Goal: Task Accomplishment & Management: Complete application form

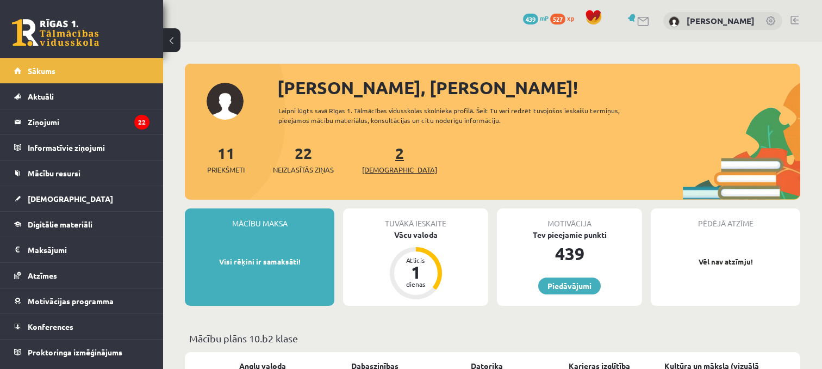
click at [385, 171] on span "[DEMOGRAPHIC_DATA]" at bounding box center [399, 169] width 75 height 11
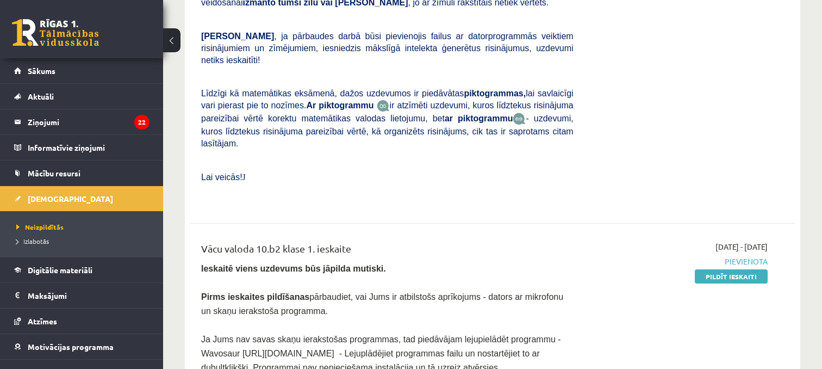
scroll to position [360, 0]
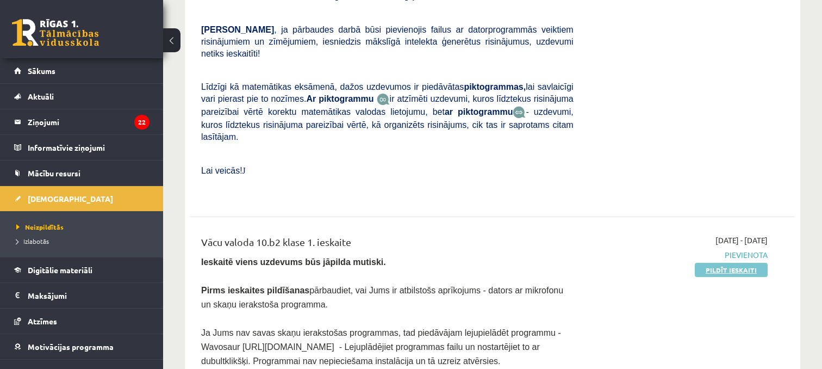
click at [740, 263] on link "Pildīt ieskaiti" at bounding box center [731, 270] width 73 height 14
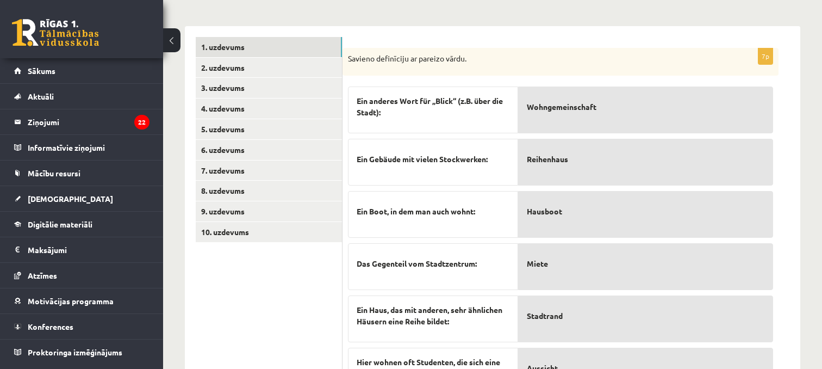
scroll to position [342, 0]
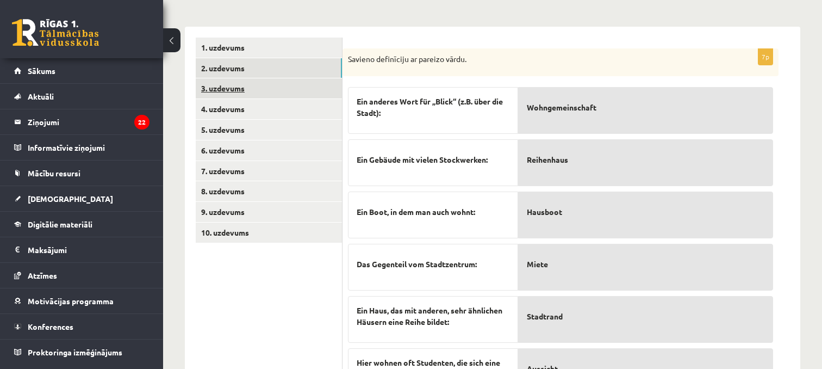
drag, startPoint x: 228, startPoint y: 52, endPoint x: 241, endPoint y: 71, distance: 23.1
click at [229, 58] on link "2. uzdevums" at bounding box center [269, 68] width 146 height 20
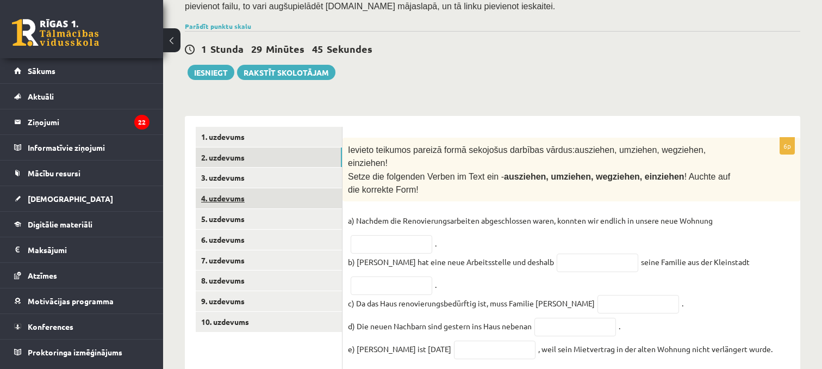
scroll to position [251, 0]
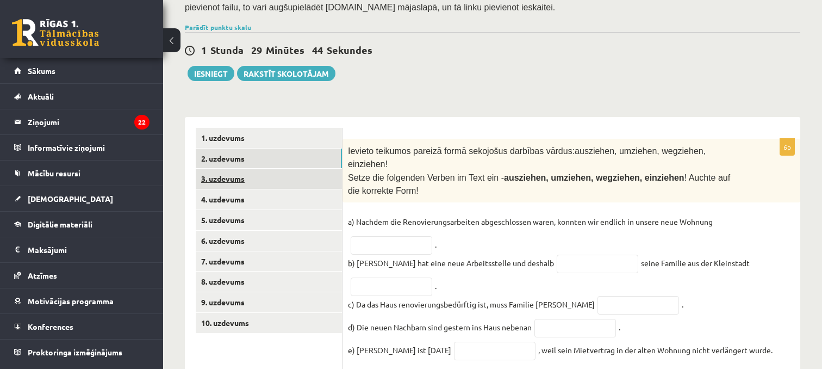
click at [221, 169] on link "3. uzdevums" at bounding box center [269, 179] width 146 height 20
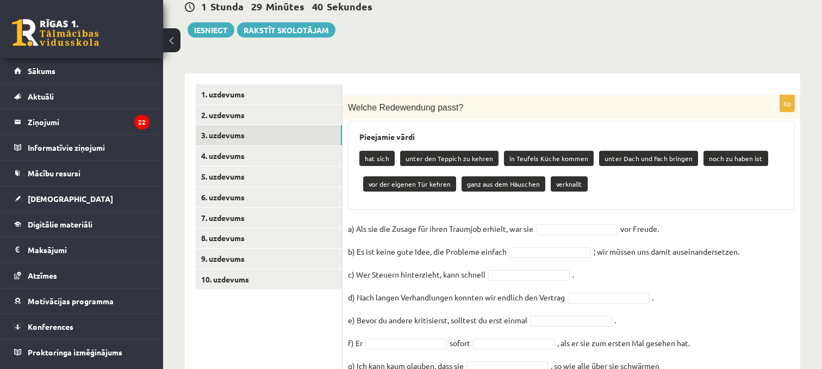
scroll to position [329, 0]
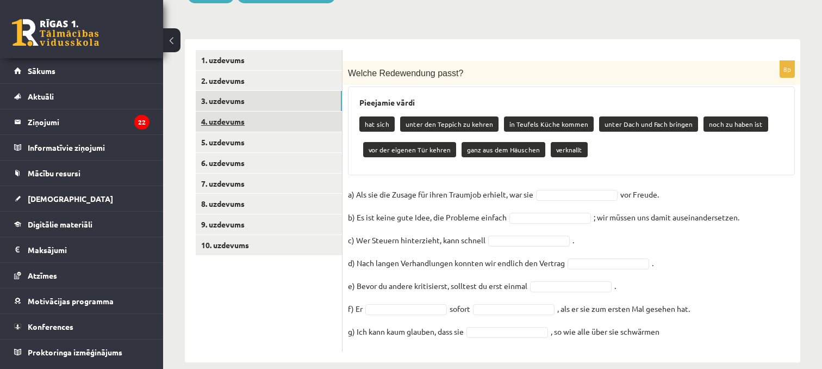
click at [277, 111] on link "4. uzdevums" at bounding box center [269, 121] width 146 height 20
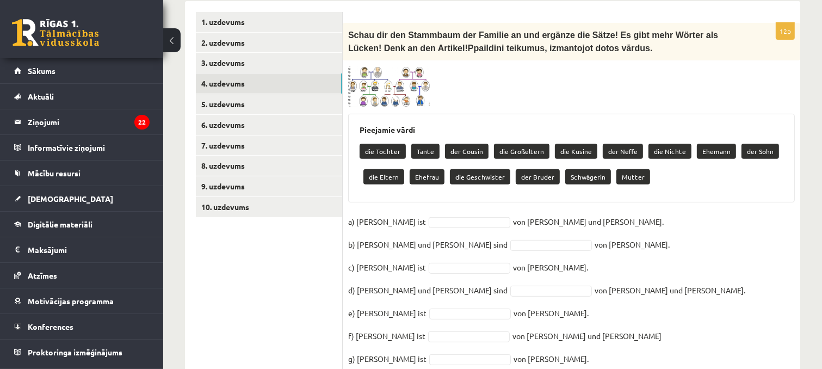
scroll to position [361, 0]
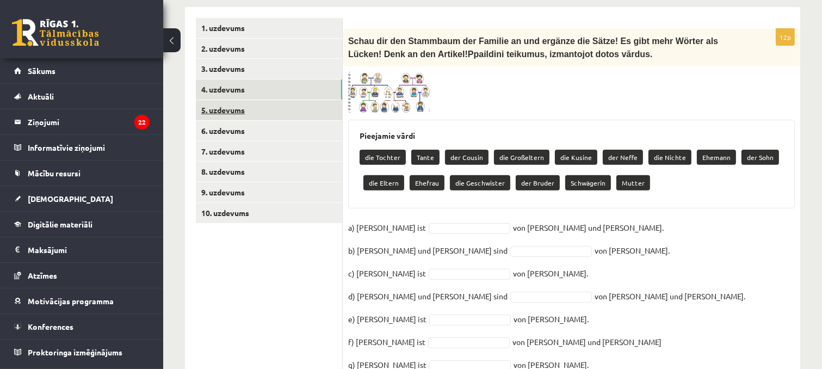
click at [222, 100] on link "5. uzdevums" at bounding box center [269, 110] width 146 height 20
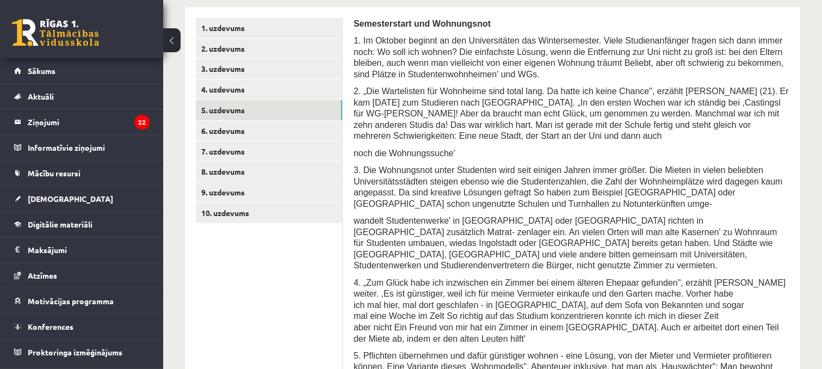
scroll to position [358, 0]
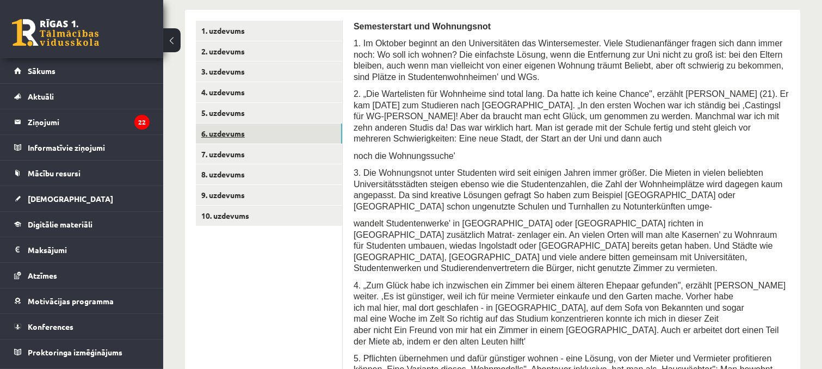
click at [309, 123] on link "6. uzdevums" at bounding box center [269, 133] width 146 height 20
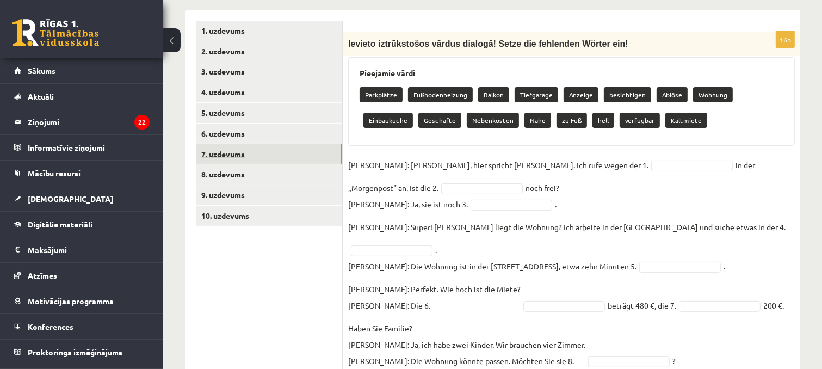
click at [233, 144] on link "7. uzdevums" at bounding box center [269, 154] width 146 height 20
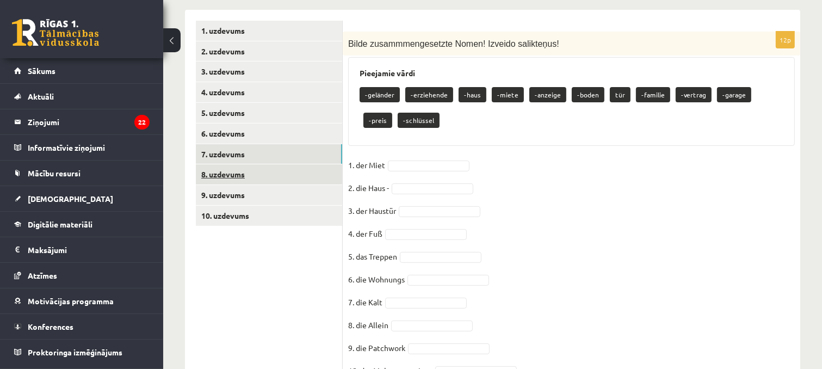
click at [235, 164] on link "8. uzdevums" at bounding box center [269, 174] width 146 height 20
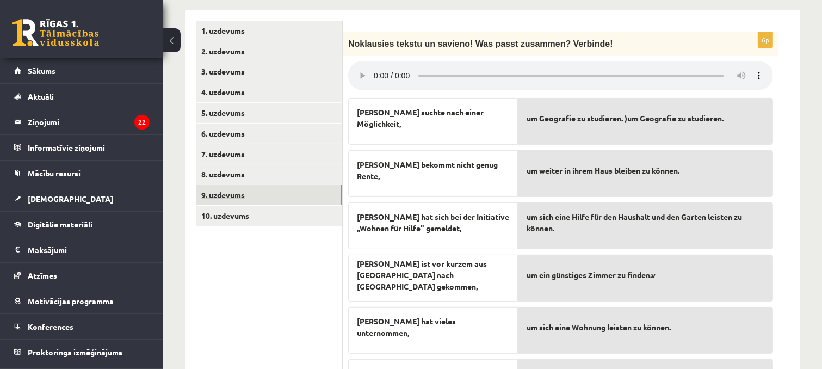
click at [237, 185] on link "9. uzdevums" at bounding box center [269, 195] width 146 height 20
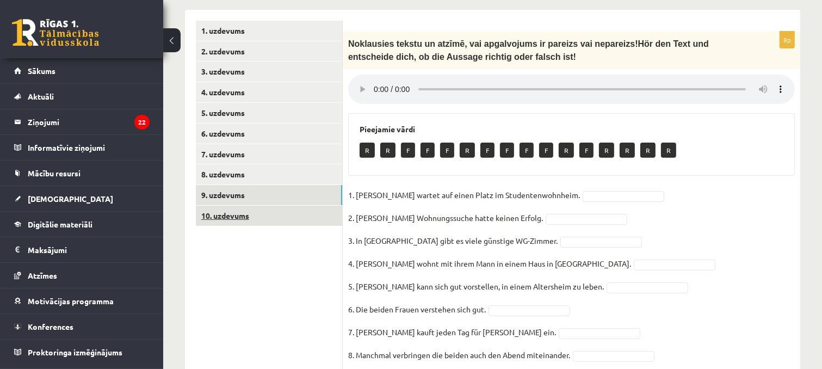
click at [237, 206] on link "10. uzdevums" at bounding box center [269, 216] width 146 height 20
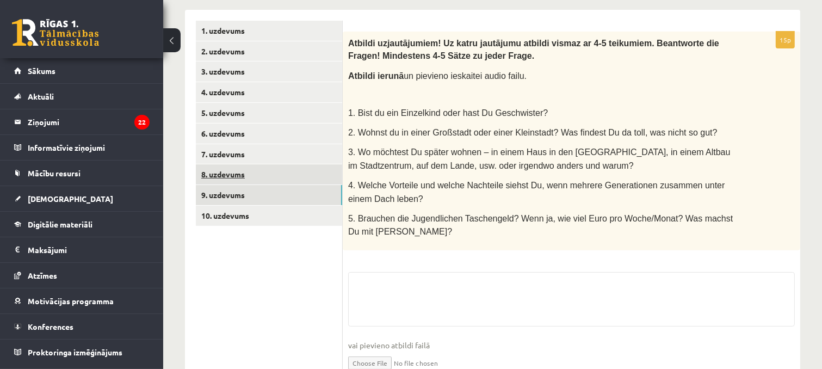
drag, startPoint x: 235, startPoint y: 182, endPoint x: 235, endPoint y: 170, distance: 11.4
click at [235, 185] on link "9. uzdevums" at bounding box center [269, 195] width 146 height 20
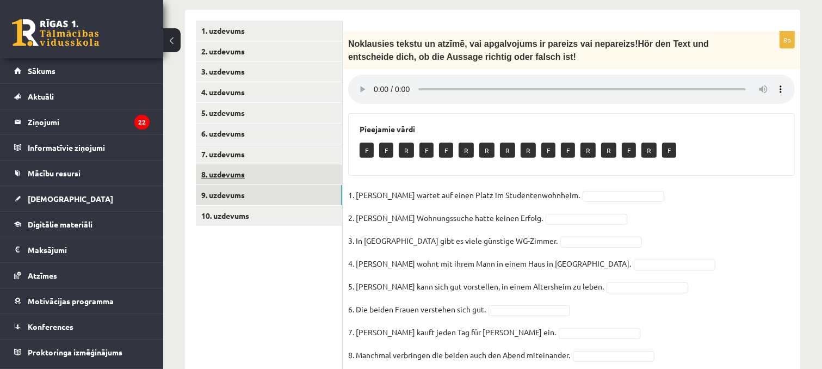
click at [235, 164] on link "8. uzdevums" at bounding box center [269, 174] width 146 height 20
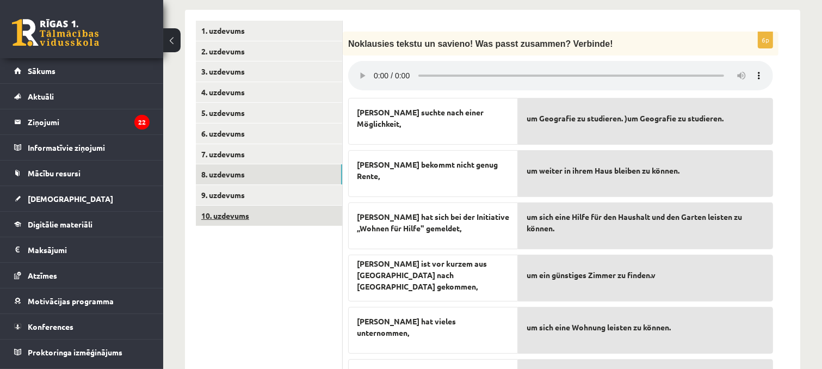
click at [239, 206] on link "10. uzdevums" at bounding box center [269, 216] width 146 height 20
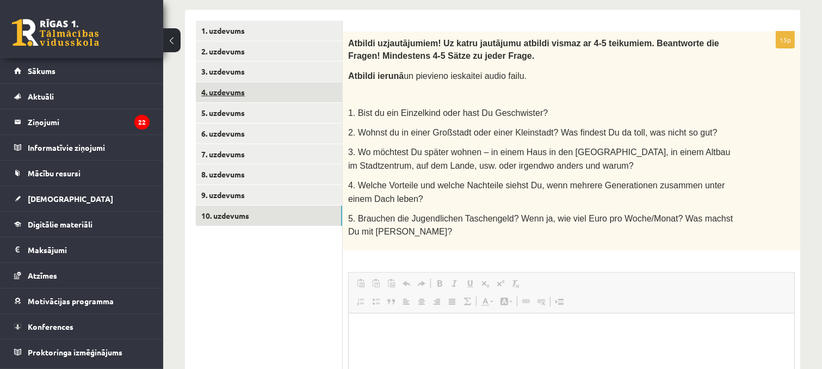
scroll to position [0, 0]
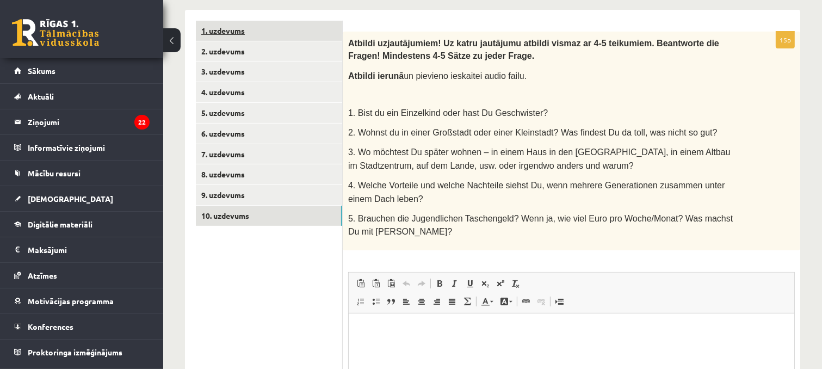
click at [252, 21] on link "1. uzdevums" at bounding box center [269, 31] width 146 height 20
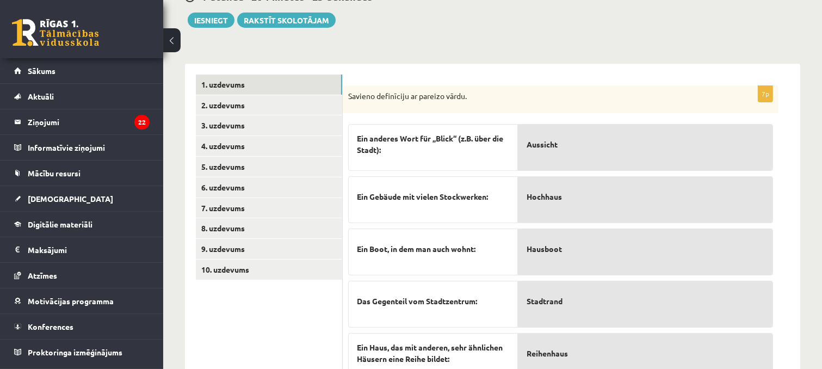
scroll to position [335, 0]
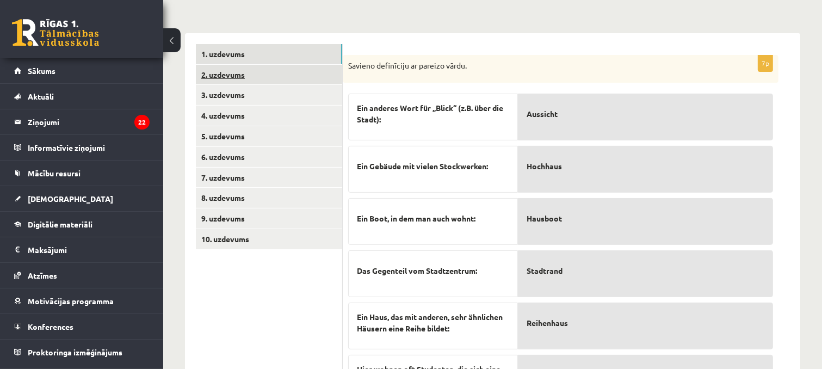
click at [243, 66] on link "2. uzdevums" at bounding box center [269, 75] width 146 height 20
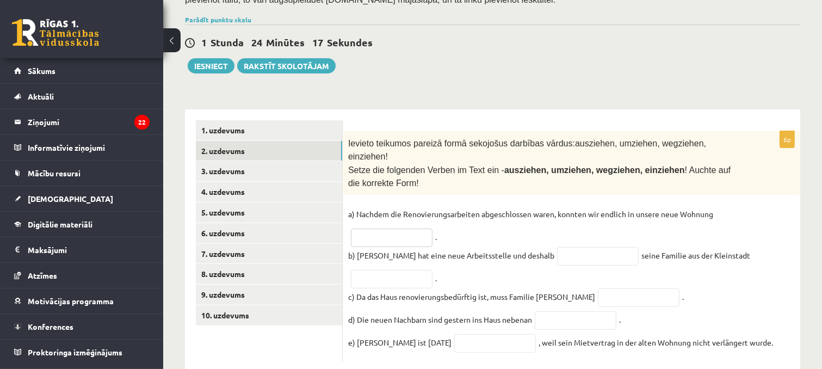
click at [396, 228] on input "text" at bounding box center [392, 237] width 82 height 18
type input "*********"
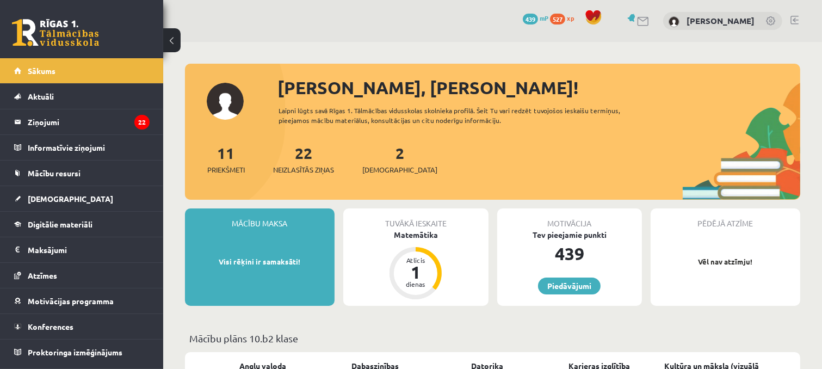
click at [373, 147] on div "2 Ieskaites" at bounding box center [399, 158] width 75 height 34
click at [378, 157] on link "2 Ieskaites" at bounding box center [399, 159] width 75 height 32
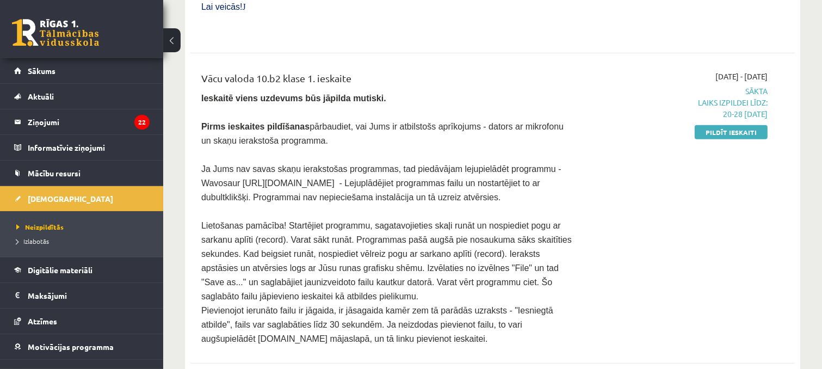
scroll to position [476, 0]
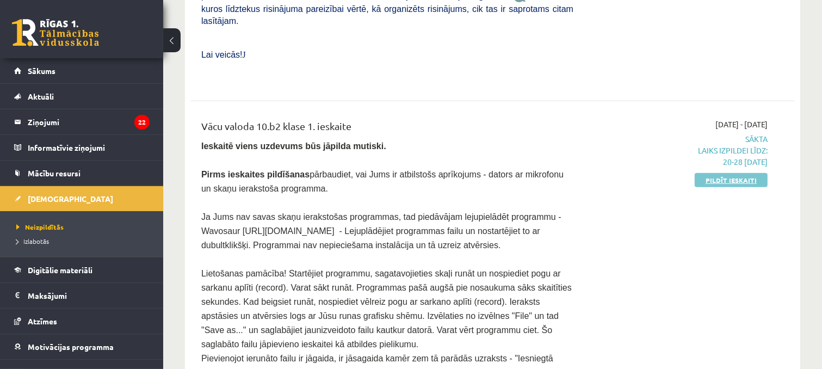
click at [753, 173] on link "Pildīt ieskaiti" at bounding box center [730, 180] width 73 height 14
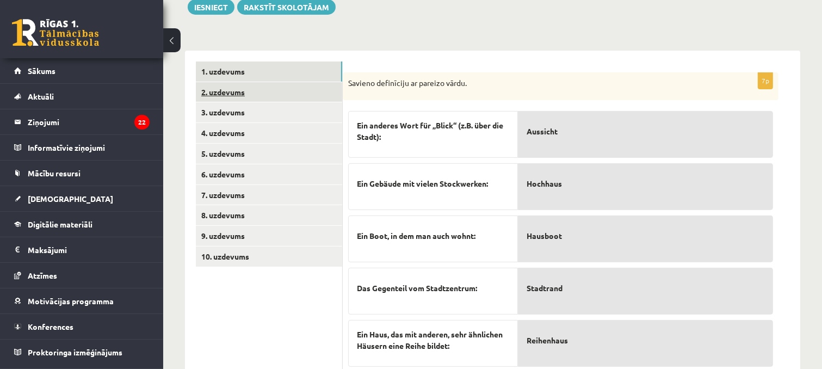
click at [231, 82] on link "2. uzdevums" at bounding box center [269, 92] width 146 height 20
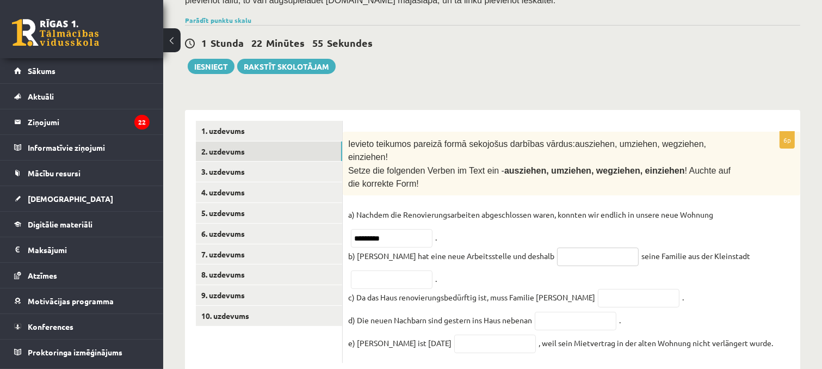
click at [561, 247] on input "text" at bounding box center [598, 256] width 82 height 18
type input "**"
click at [598, 289] on input "text" at bounding box center [639, 298] width 82 height 18
type input "*********"
click at [552, 312] on input "text" at bounding box center [576, 321] width 82 height 18
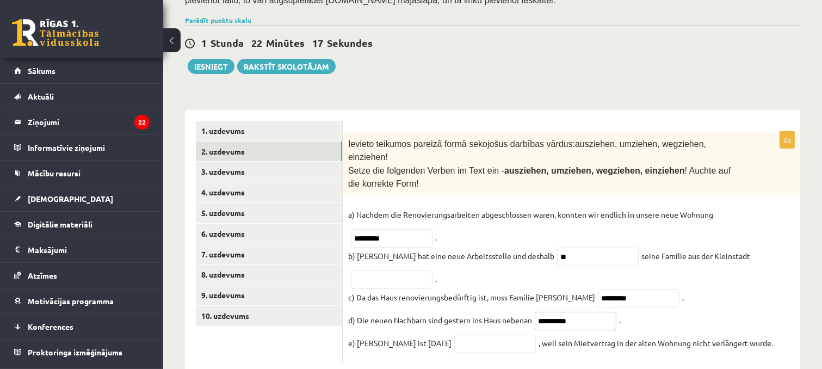
type input "**********"
click at [458, 334] on input "text" at bounding box center [495, 343] width 82 height 18
type input "**********"
click at [394, 270] on input "text" at bounding box center [392, 279] width 82 height 18
type input "***"
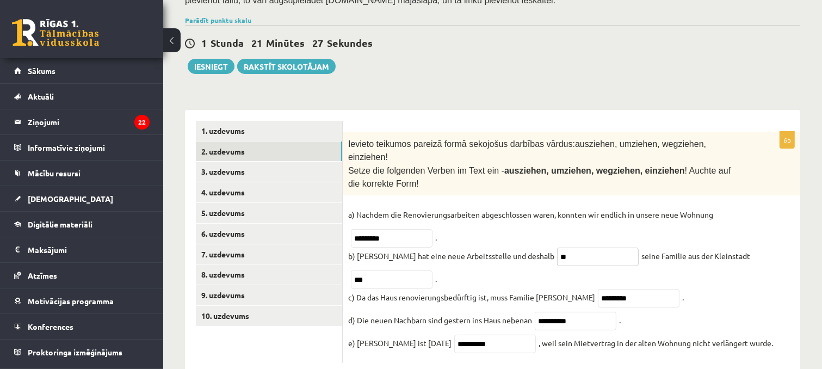
click at [557, 247] on input "**" at bounding box center [598, 256] width 82 height 18
type input "*"
type input "*****"
click at [223, 162] on link "3. uzdevums" at bounding box center [269, 172] width 146 height 20
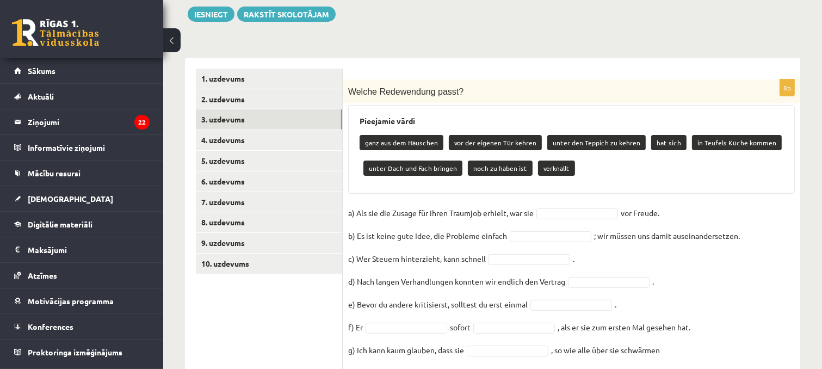
scroll to position [329, 0]
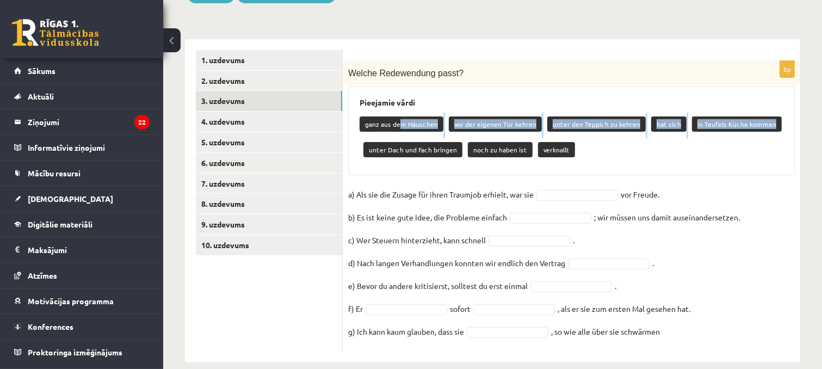
drag, startPoint x: 405, startPoint y: 115, endPoint x: 413, endPoint y: 125, distance: 12.8
click at [413, 125] on div "ganz aus dem Häuschen vor der eigenen Tür kehren unter den Teppich zu kehren ha…" at bounding box center [571, 138] width 424 height 51
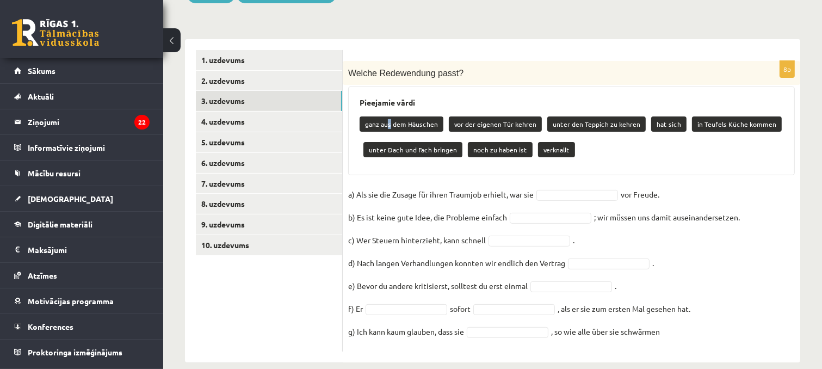
drag, startPoint x: 389, startPoint y: 114, endPoint x: 381, endPoint y: 108, distance: 9.7
click at [386, 116] on p "ganz aus dem Häuschen" at bounding box center [401, 123] width 84 height 15
click at [381, 116] on p "ganz aus dem Häuschen" at bounding box center [401, 123] width 84 height 15
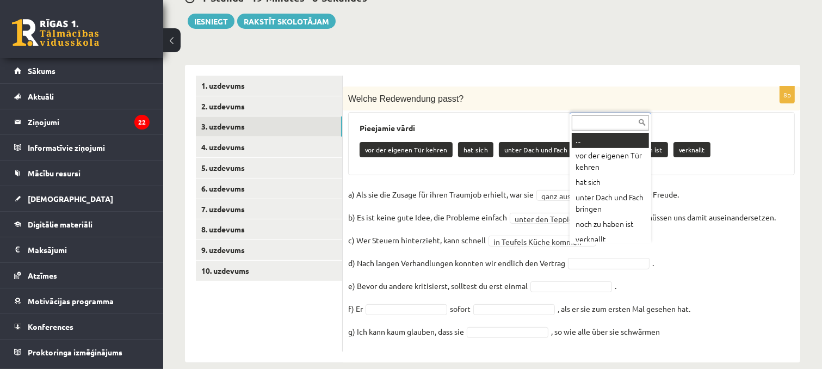
scroll to position [5, 0]
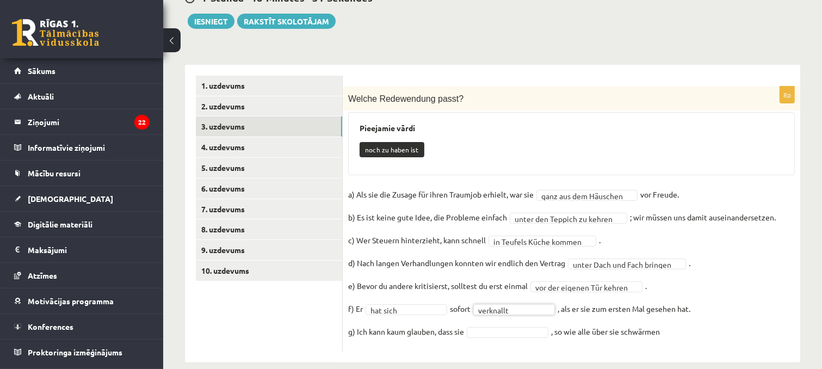
click at [505, 327] on fieldset "**********" at bounding box center [571, 266] width 446 height 160
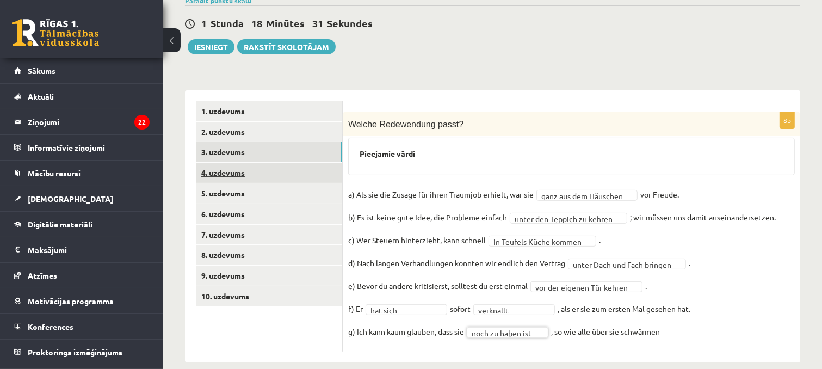
click at [233, 163] on link "4. uzdevums" at bounding box center [269, 173] width 146 height 20
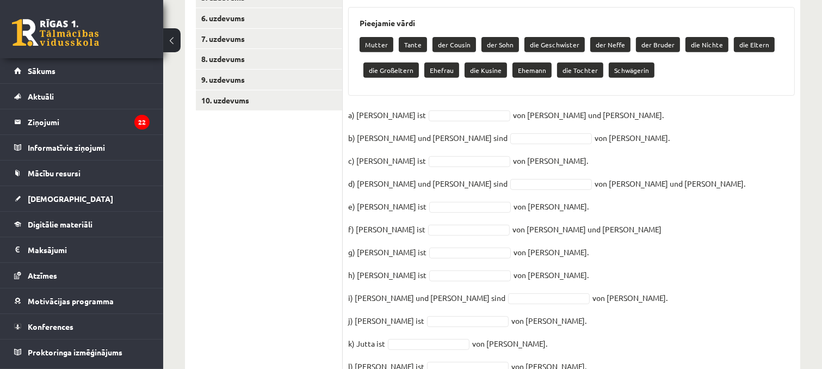
scroll to position [476, 0]
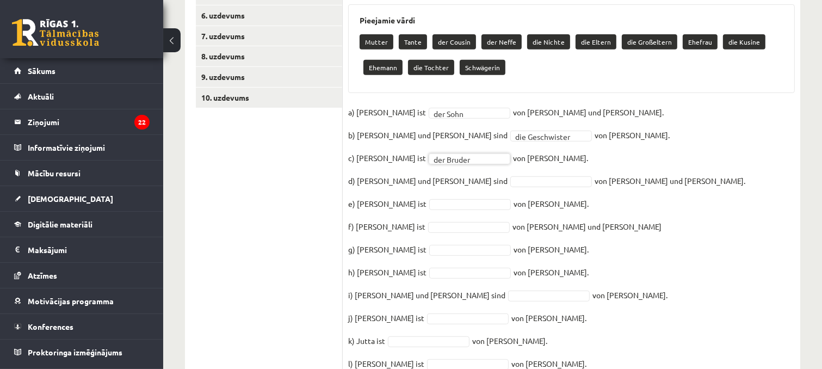
click at [446, 161] on fieldset "**********" at bounding box center [571, 241] width 446 height 274
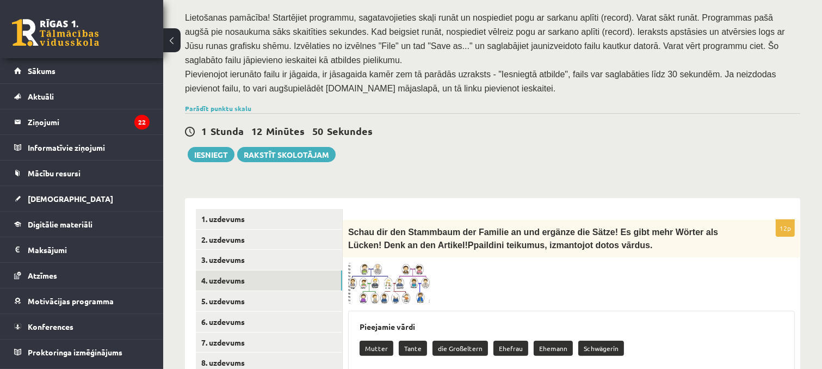
scroll to position [172, 0]
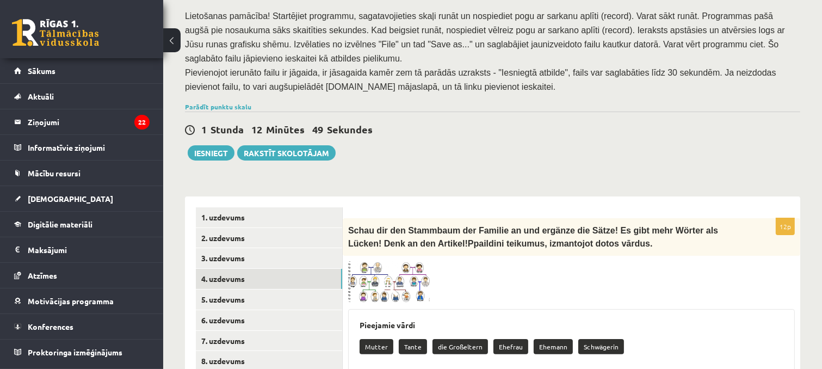
click at [371, 266] on img at bounding box center [389, 281] width 82 height 41
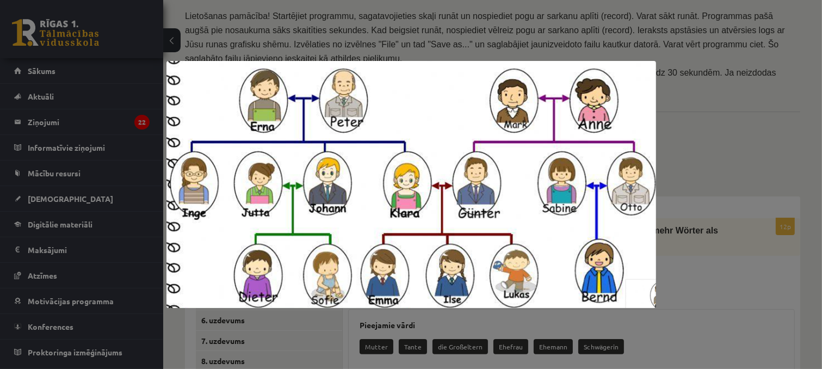
click at [713, 205] on div at bounding box center [411, 184] width 822 height 369
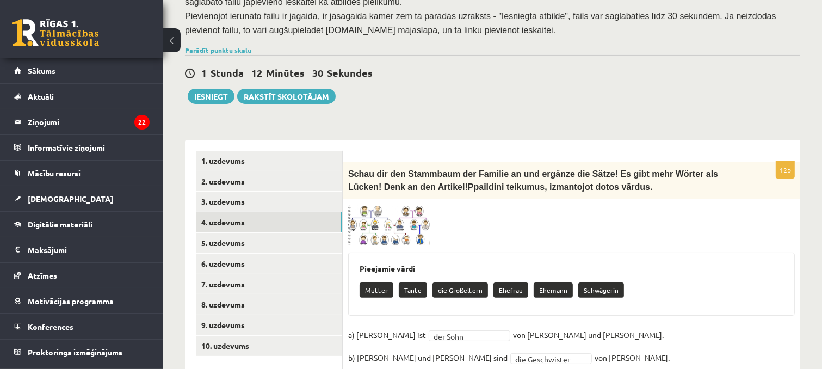
scroll to position [235, 0]
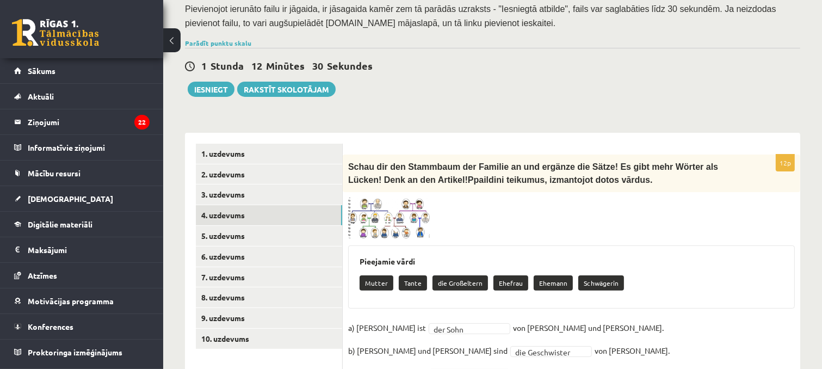
click at [398, 208] on img at bounding box center [389, 217] width 82 height 41
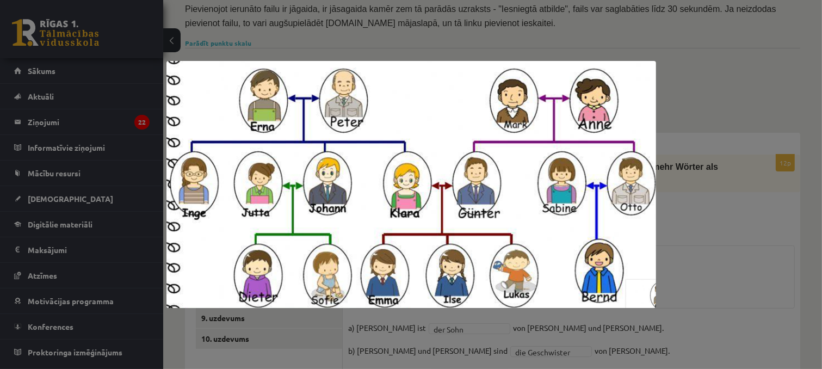
click at [695, 244] on div at bounding box center [411, 184] width 822 height 369
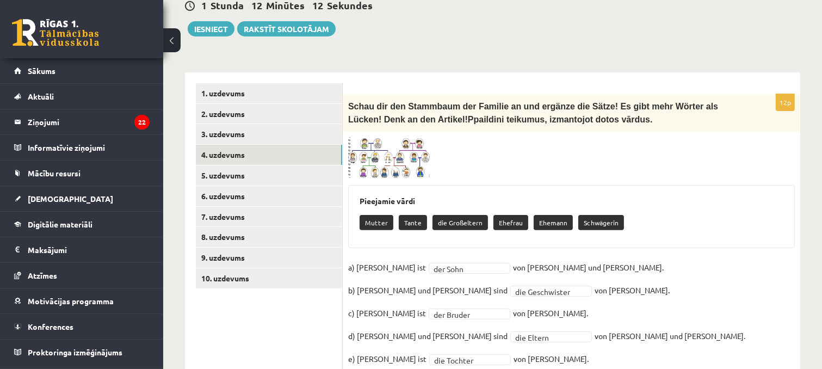
scroll to position [307, 0]
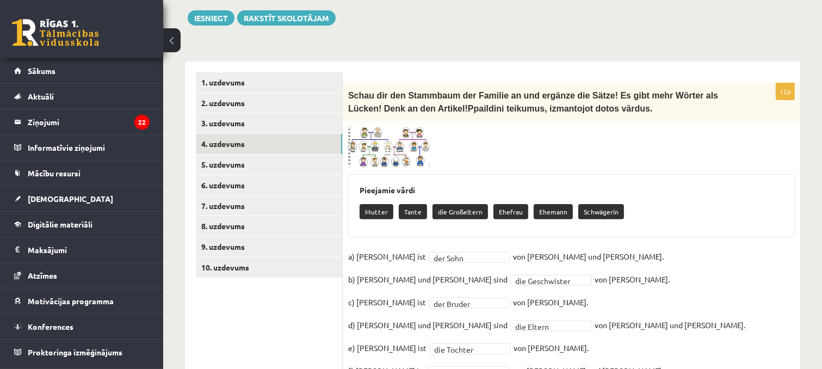
click at [428, 148] on img at bounding box center [389, 146] width 82 height 41
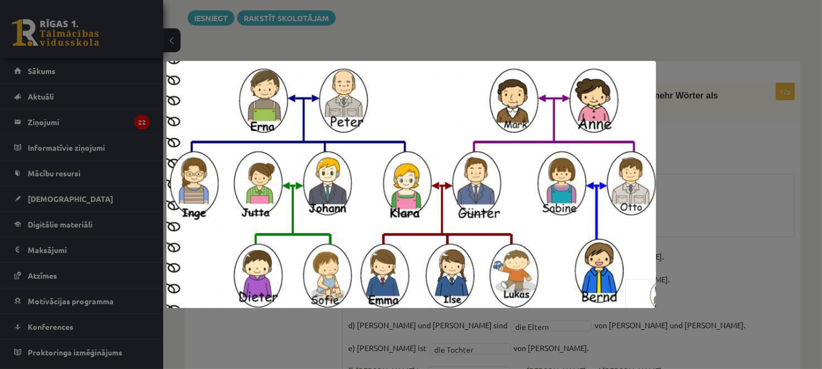
click at [675, 203] on div at bounding box center [411, 184] width 822 height 369
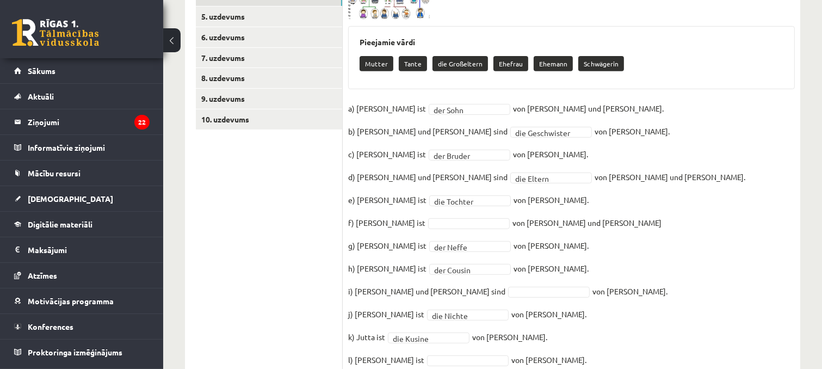
scroll to position [482, 0]
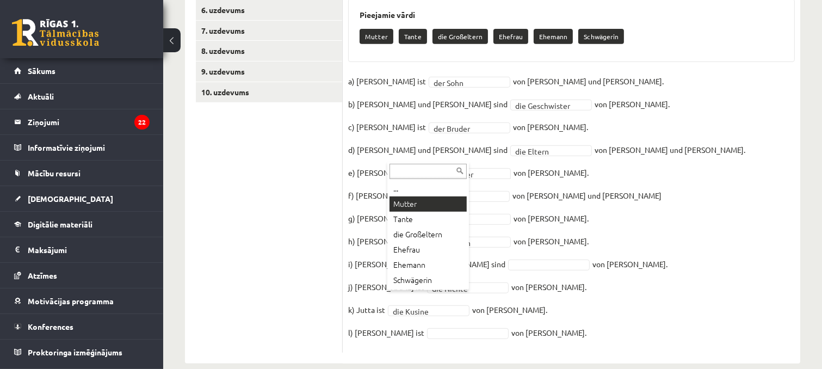
drag, startPoint x: 429, startPoint y: 203, endPoint x: 424, endPoint y: 198, distance: 6.9
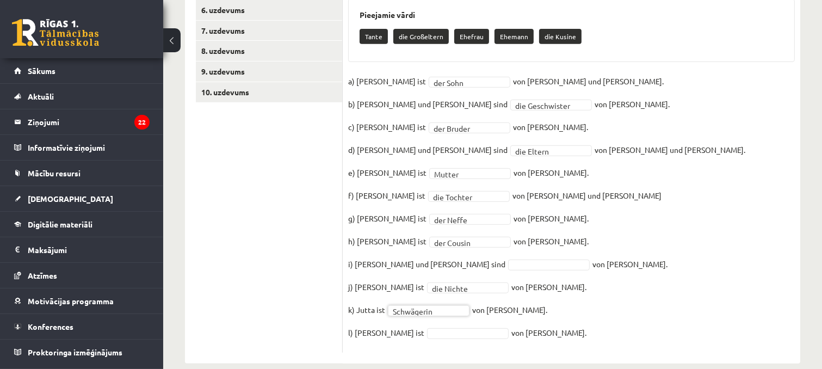
click at [448, 277] on fieldset "**********" at bounding box center [571, 210] width 446 height 274
click at [429, 168] on div "Mutter" at bounding box center [470, 173] width 82 height 11
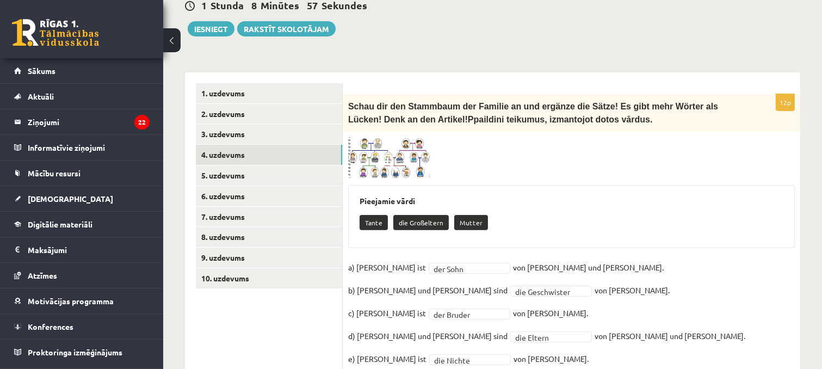
scroll to position [290, 0]
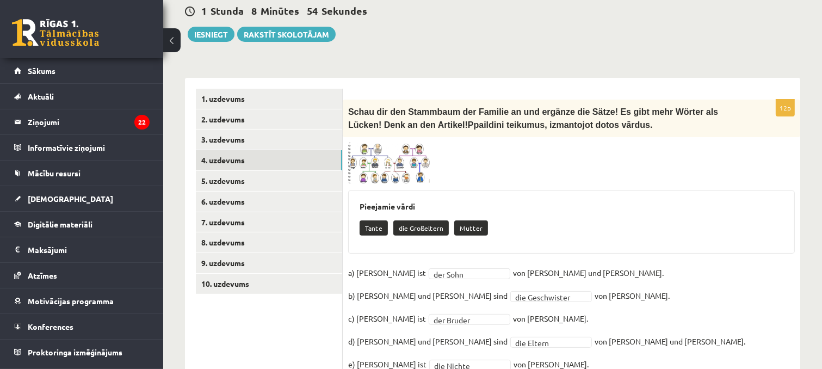
click at [356, 146] on img at bounding box center [389, 162] width 82 height 41
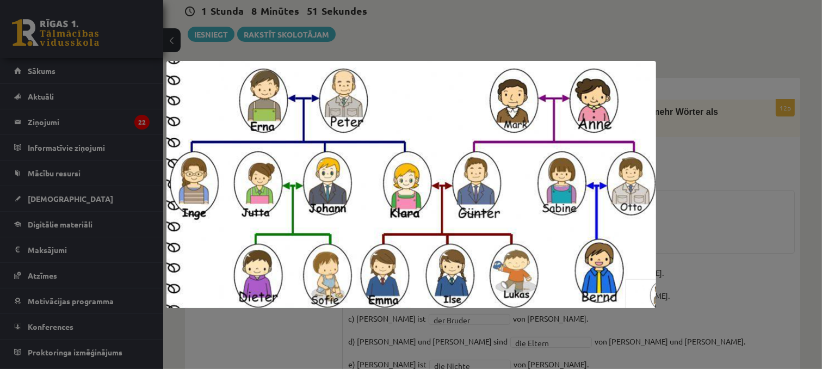
click at [683, 197] on div at bounding box center [411, 184] width 822 height 369
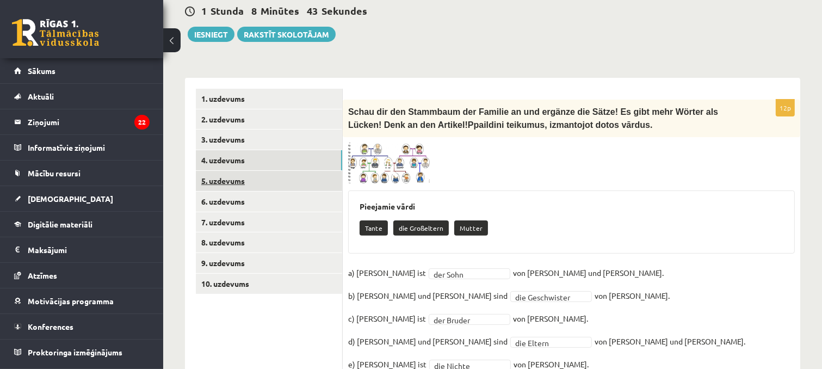
click at [255, 171] on link "5. uzdevums" at bounding box center [269, 181] width 146 height 20
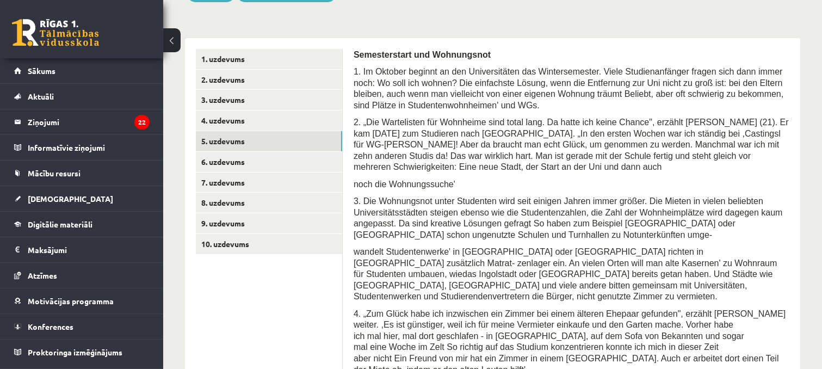
scroll to position [334, 0]
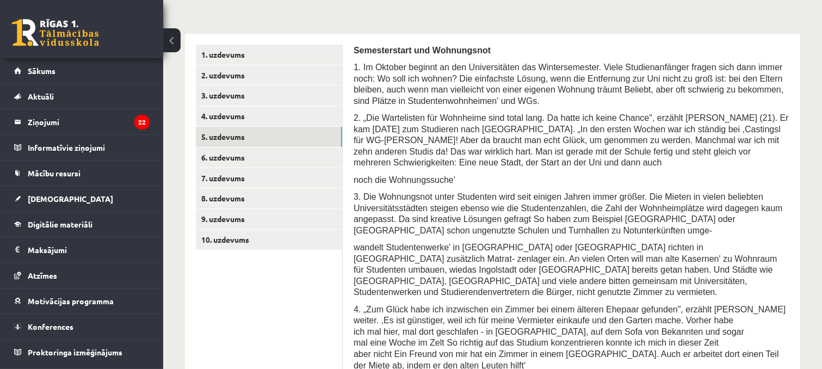
drag, startPoint x: 354, startPoint y: 38, endPoint x: 352, endPoint y: 32, distance: 6.2
drag, startPoint x: 401, startPoint y: 268, endPoint x: 349, endPoint y: 51, distance: 223.7
drag, startPoint x: 349, startPoint y: 51, endPoint x: 350, endPoint y: 44, distance: 7.3
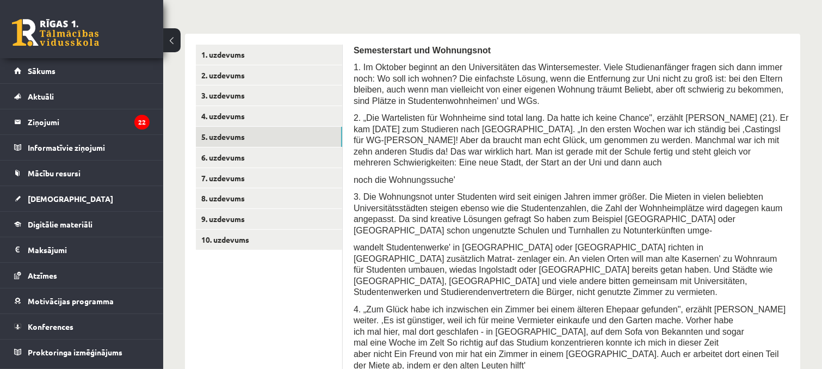
drag, startPoint x: 365, startPoint y: 57, endPoint x: 357, endPoint y: 57, distance: 8.2
click at [357, 63] on span "1. Im Oktober beginnt an den Universitäten das Wintersemester. Viele Studienanf…" at bounding box center [568, 84] width 430 height 43
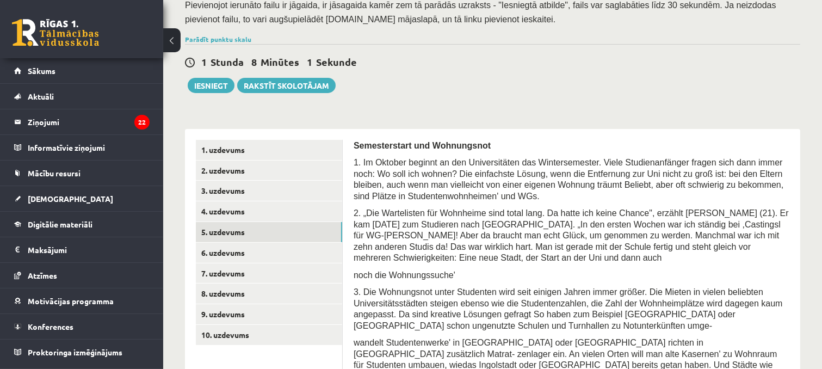
scroll to position [248, 0]
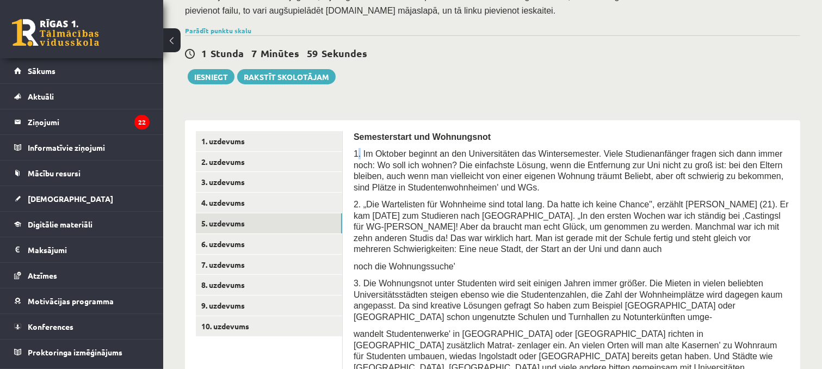
drag, startPoint x: 374, startPoint y: 144, endPoint x: 359, endPoint y: 141, distance: 15.0
click at [359, 149] on span "1. Im Oktober beginnt an den Universitäten das Wintersemester. Viele Studienanf…" at bounding box center [568, 170] width 430 height 43
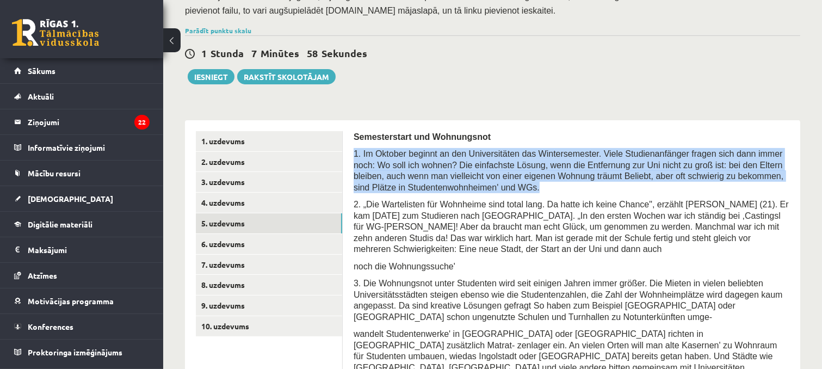
click at [359, 149] on span "1. Im Oktober beginnt an den Universitäten das Wintersemester. Viele Studienanf…" at bounding box center [568, 170] width 430 height 43
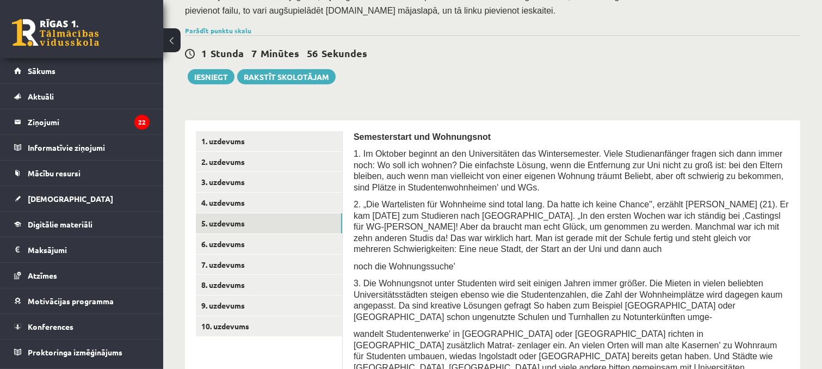
click at [380, 198] on p "2. „Die Wartelisten für Wohnheime sind total lang. Da hatte ich keine Chance", …" at bounding box center [571, 226] width 436 height 56
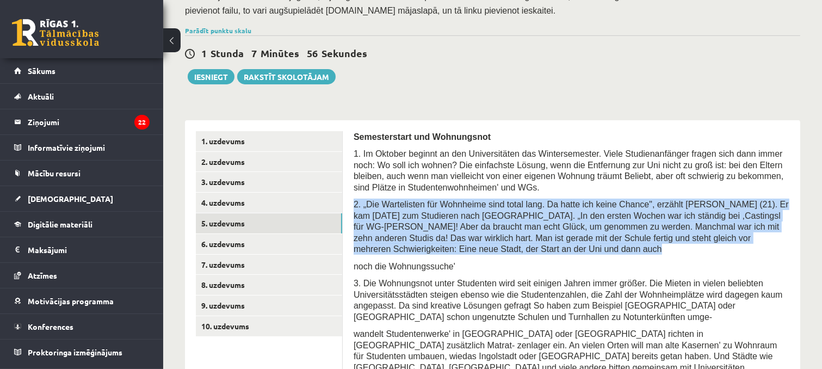
click at [380, 198] on p "2. „Die Wartelisten für Wohnheime sind total lang. Da hatte ich keine Chance", …" at bounding box center [571, 226] width 436 height 56
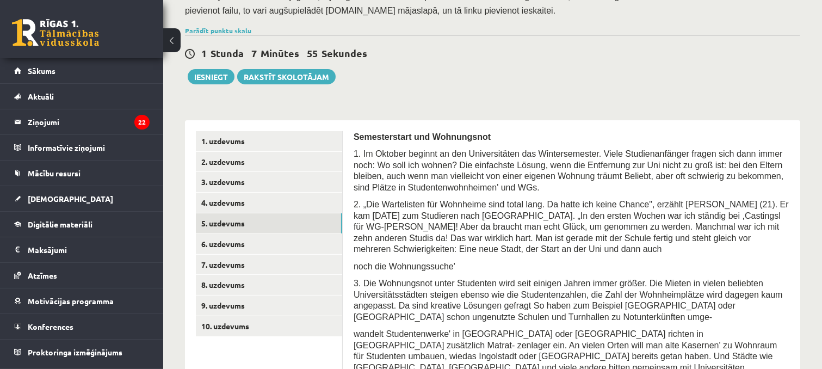
click at [374, 157] on span "1. Im Oktober beginnt an den Universitäten das Wintersemester. Viele Studienanf…" at bounding box center [568, 170] width 430 height 43
click at [375, 160] on span "1. Im Oktober beginnt an den Universitäten das Wintersemester. Viele Studienanf…" at bounding box center [568, 170] width 430 height 43
click at [371, 165] on span "1. Im Oktober beginnt an den Universitäten das Wintersemester. Viele Studienanf…" at bounding box center [568, 170] width 430 height 43
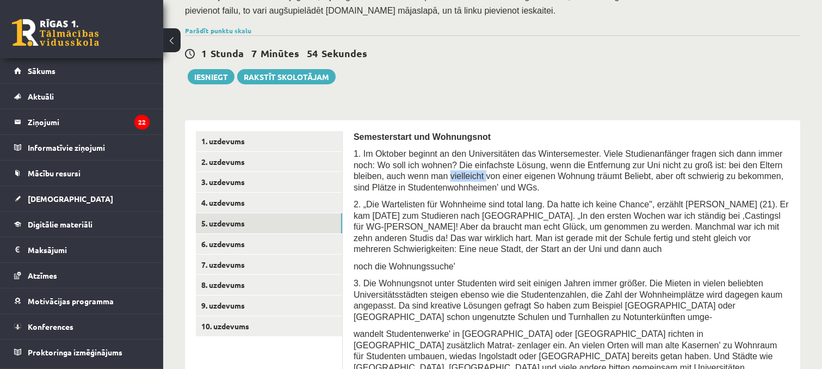
click at [371, 165] on span "1. Im Oktober beginnt an den Universitäten das Wintersemester. Viele Studienanf…" at bounding box center [568, 170] width 430 height 43
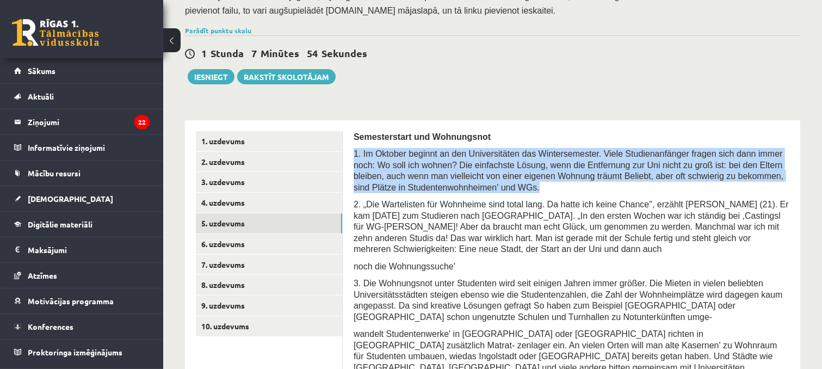
click at [371, 165] on span "1. Im Oktober beginnt an den Universitäten das Wintersemester. Viele Studienanf…" at bounding box center [568, 170] width 430 height 43
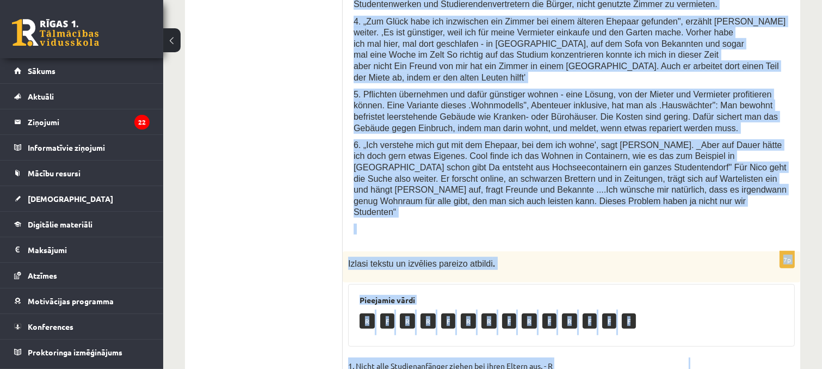
scroll to position [786, 0]
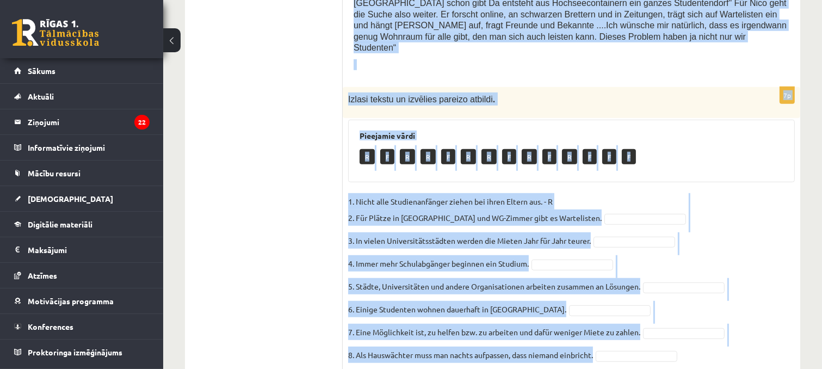
drag, startPoint x: 358, startPoint y: 127, endPoint x: 600, endPoint y: 325, distance: 312.3
copy form "emesterstart und Wohnungsnot 1. Im Oktober beginnt an den Universitäten das Win…"
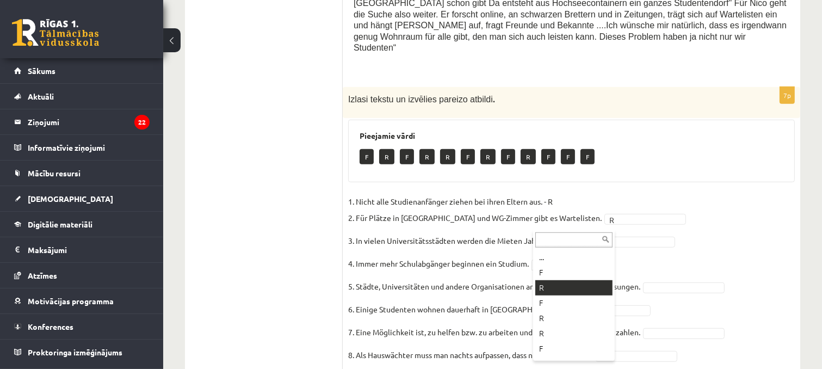
drag, startPoint x: 576, startPoint y: 291, endPoint x: 596, endPoint y: 272, distance: 27.3
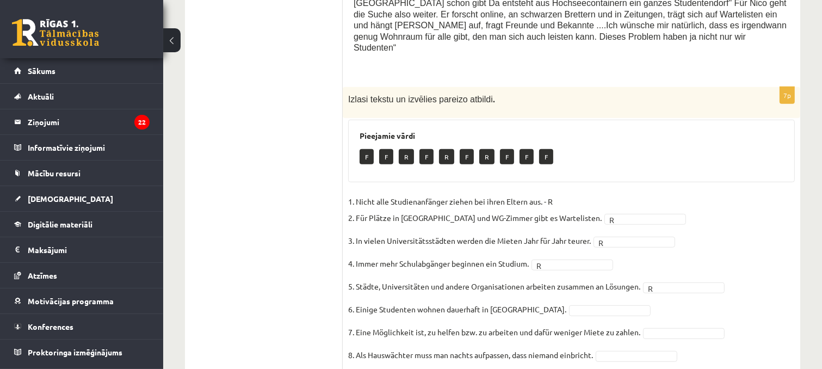
click at [596, 277] on fieldset "1. Nicht alle Studienanfänger ziehen bei ihren Eltern aus. - R 2. Für Plätze in…" at bounding box center [571, 281] width 446 height 176
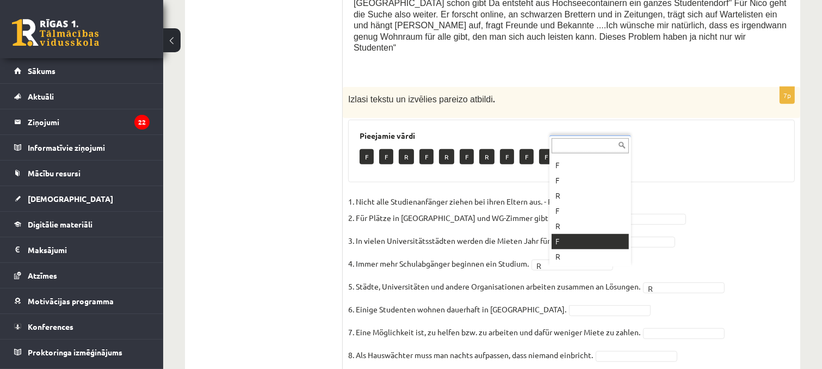
drag, startPoint x: 591, startPoint y: 239, endPoint x: 583, endPoint y: 226, distance: 15.3
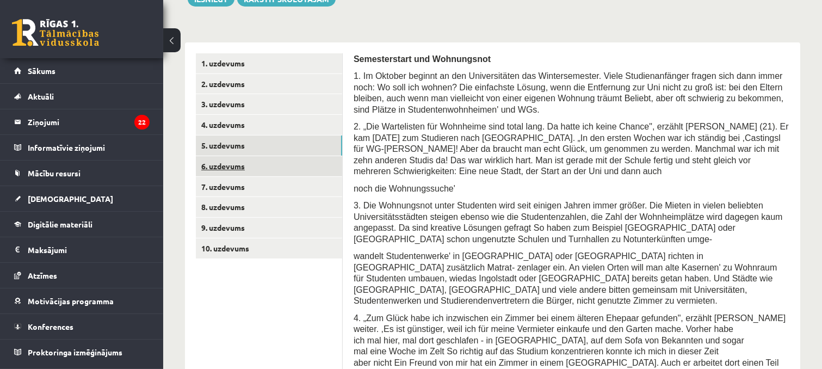
scroll to position [322, 0]
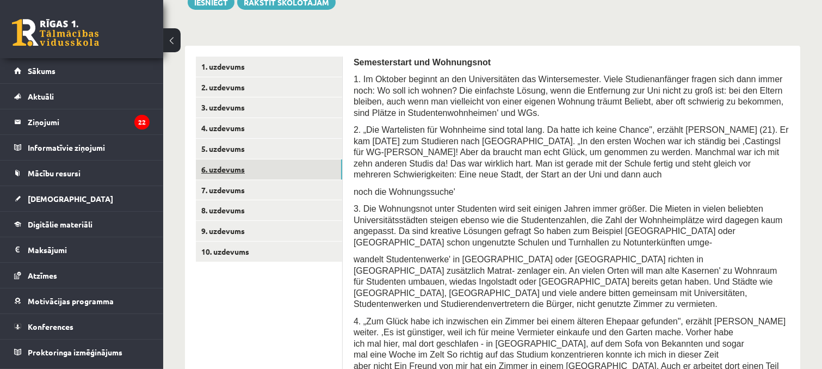
click at [216, 159] on link "6. uzdevums" at bounding box center [269, 169] width 146 height 20
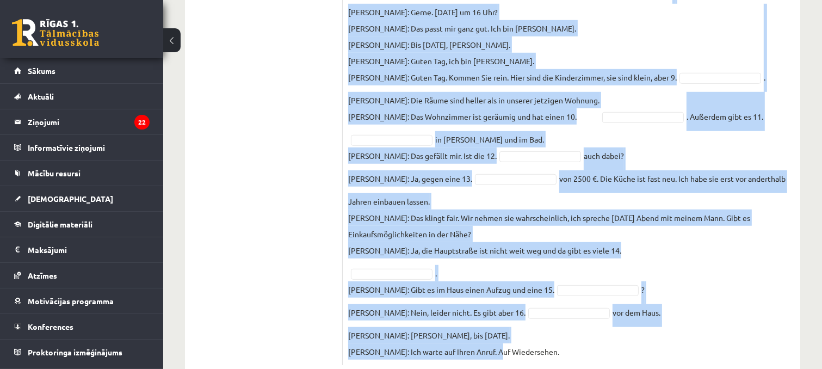
scroll to position [743, 0]
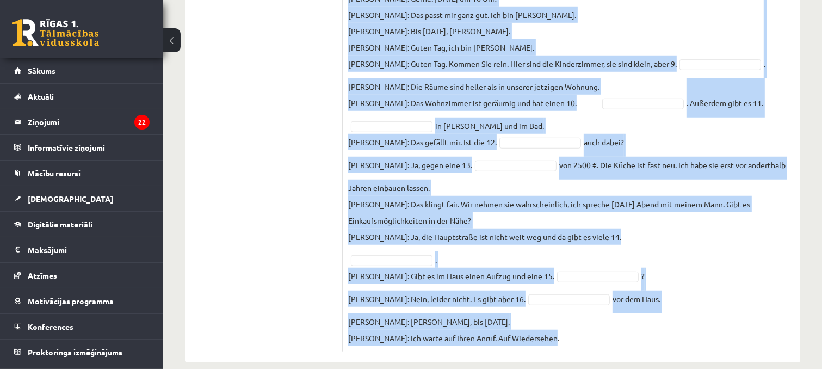
drag, startPoint x: 348, startPoint y: 64, endPoint x: 554, endPoint y: 328, distance: 335.1
copy div "Ievieto iztrūkstošos vārdus dialogā! Setze die fehlenden Wörter ein! Pieejamie …"
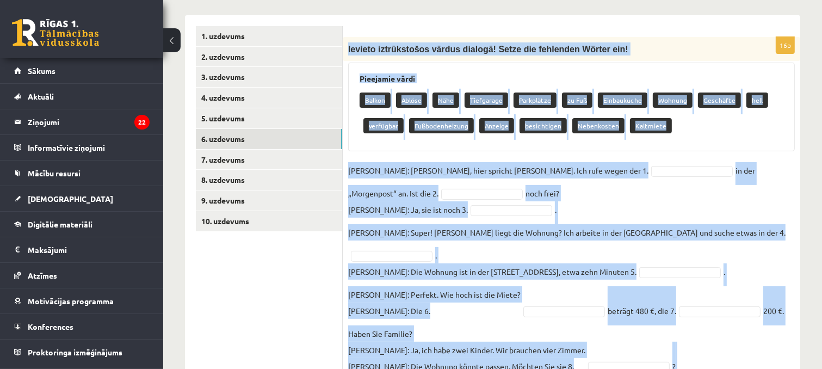
scroll to position [356, 0]
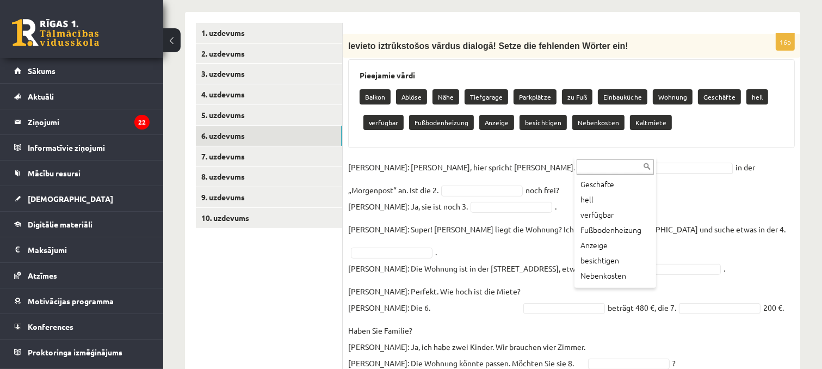
scroll to position [133, 0]
drag, startPoint x: 612, startPoint y: 251, endPoint x: 589, endPoint y: 227, distance: 33.1
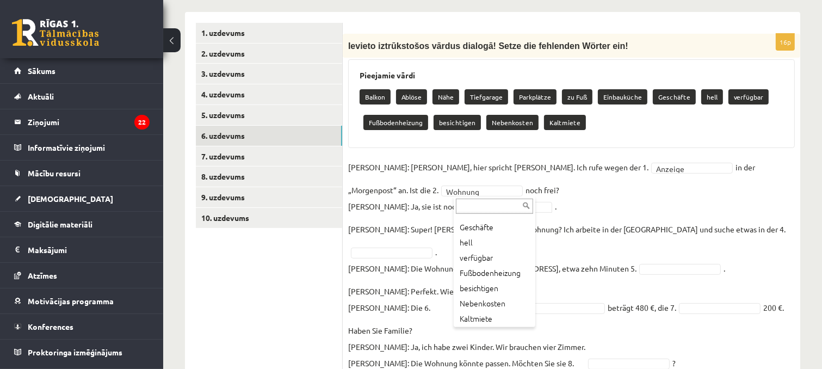
scroll to position [120, 0]
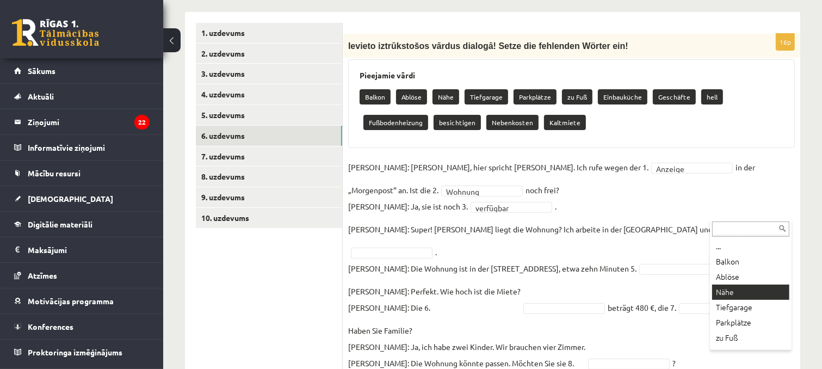
drag, startPoint x: 760, startPoint y: 290, endPoint x: 561, endPoint y: 203, distance: 217.7
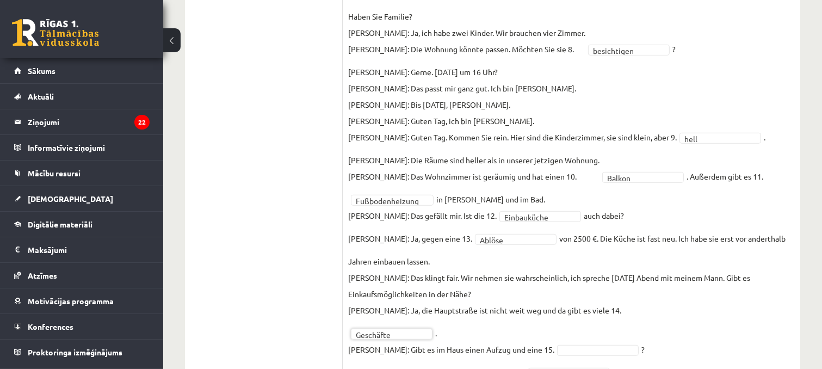
scroll to position [718, 0]
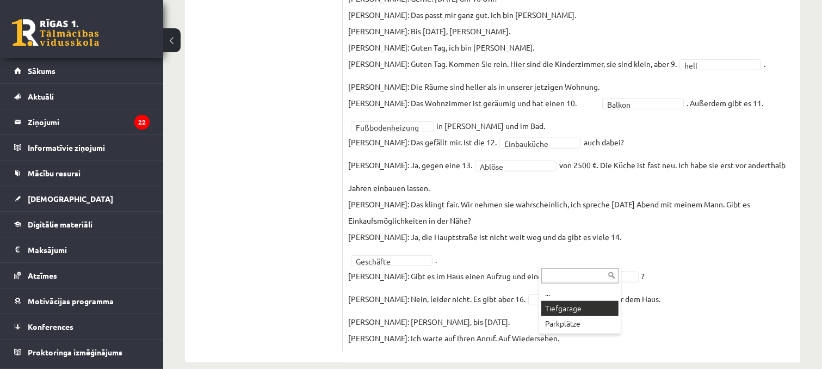
drag, startPoint x: 568, startPoint y: 302, endPoint x: 537, endPoint y: 303, distance: 30.5
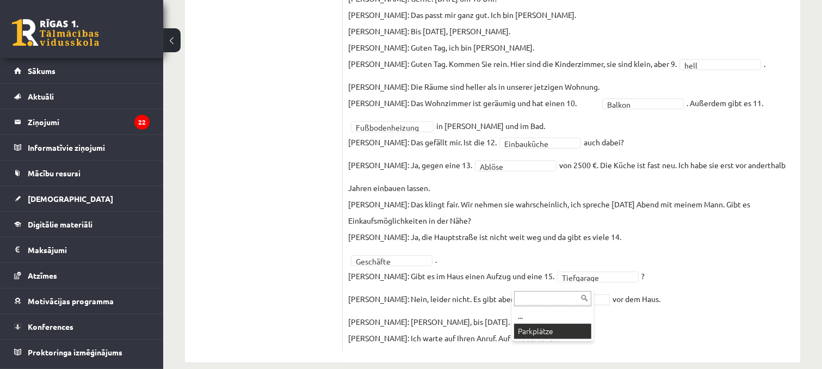
drag, startPoint x: 549, startPoint y: 333, endPoint x: 553, endPoint y: 325, distance: 8.3
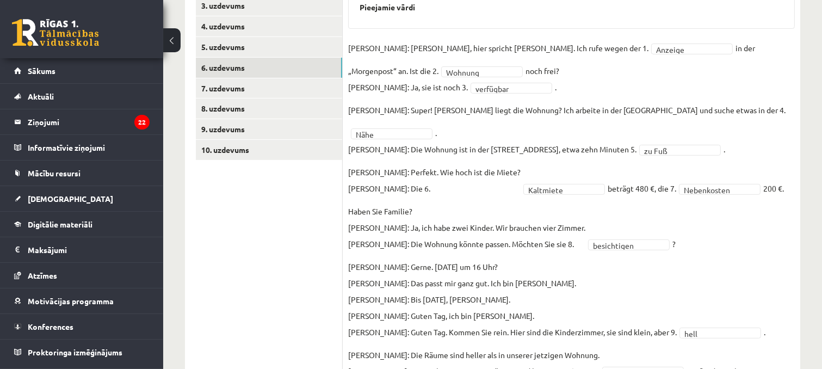
scroll to position [427, 0]
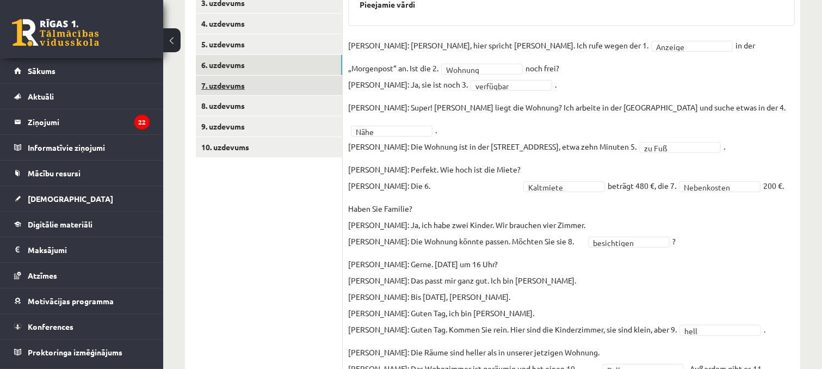
click at [280, 76] on link "7. uzdevums" at bounding box center [269, 86] width 146 height 20
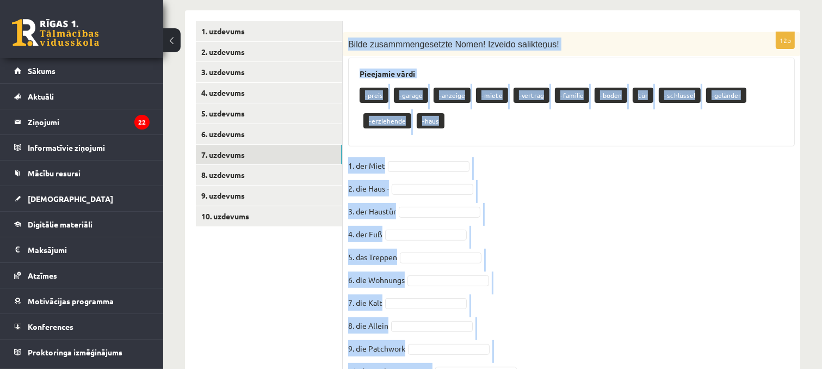
scroll to position [443, 0]
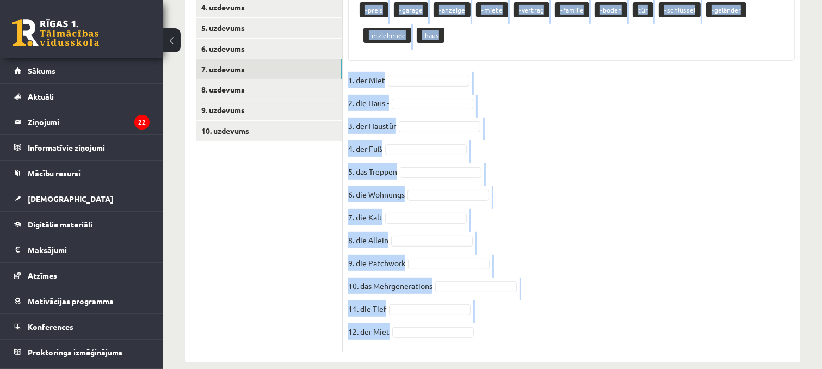
drag, startPoint x: 349, startPoint y: 29, endPoint x: 487, endPoint y: 313, distance: 315.9
click at [487, 313] on div "12p Bilde zusammmengesetzte Nomen! Izveido salikteņus! Pieejamie vārdi -preis -…" at bounding box center [571, 149] width 457 height 405
copy div "Bilde zusammmengesetzte Nomen! Izveido salikteņus! Pieejamie vārdi -preis -gara…"
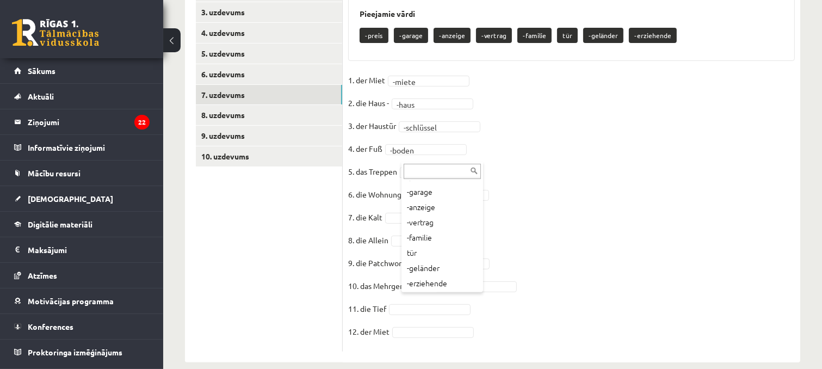
scroll to position [28, 0]
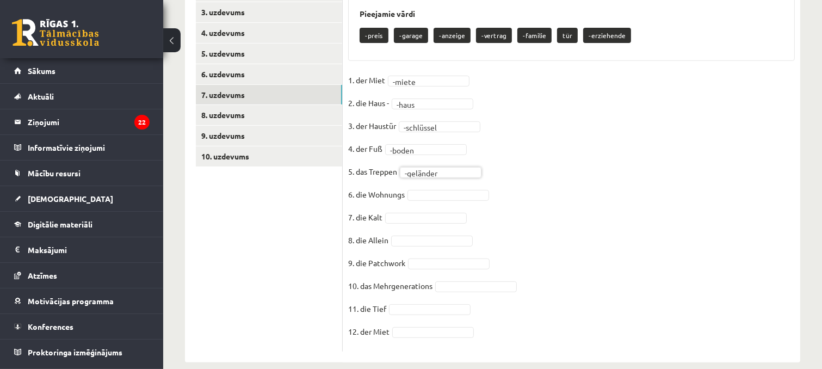
click at [461, 173] on fieldset "**********" at bounding box center [571, 209] width 446 height 274
drag, startPoint x: 449, startPoint y: 257, endPoint x: 444, endPoint y: 238, distance: 20.2
click at [455, 210] on fieldset "**********" at bounding box center [571, 209] width 446 height 274
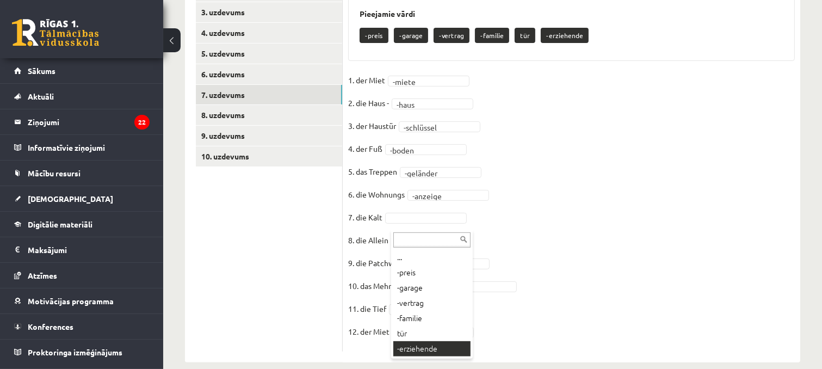
drag, startPoint x: 458, startPoint y: 346, endPoint x: 419, endPoint y: 275, distance: 81.3
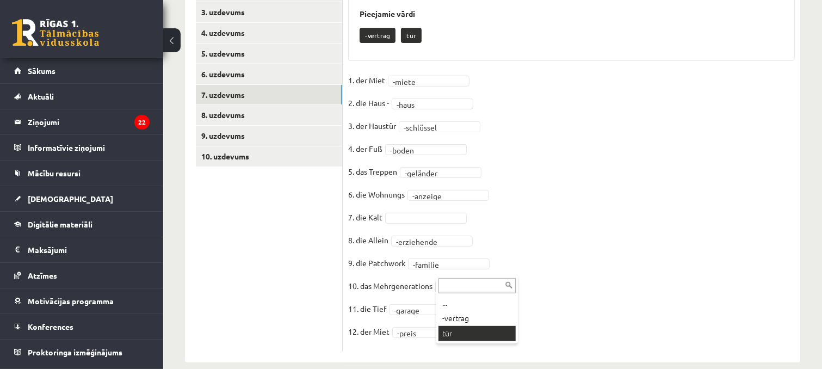
drag, startPoint x: 479, startPoint y: 331, endPoint x: 474, endPoint y: 321, distance: 10.7
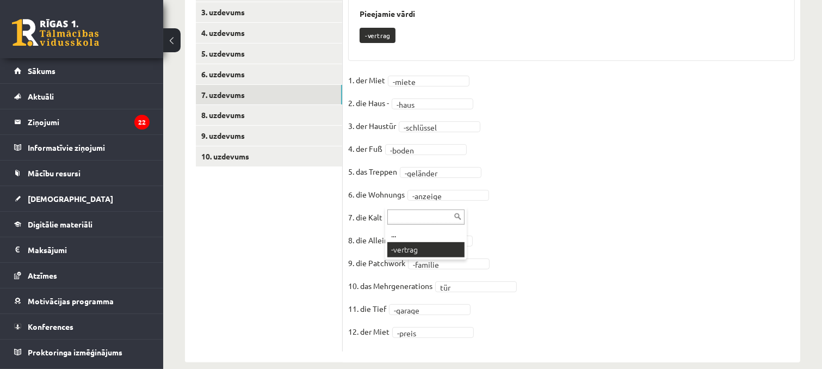
scroll to position [392, 0]
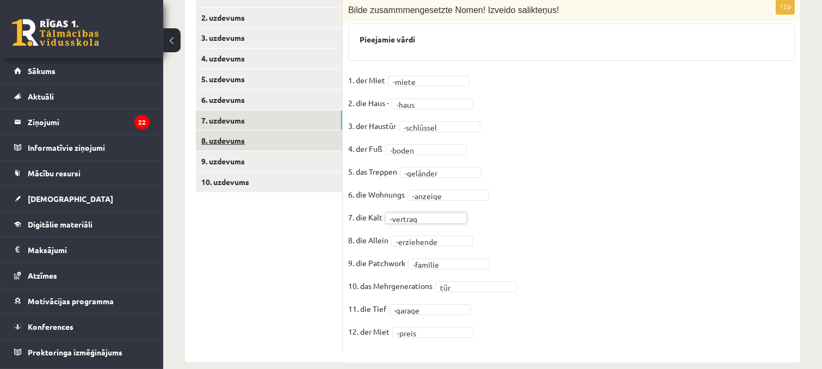
click at [294, 131] on link "8. uzdevums" at bounding box center [269, 141] width 146 height 20
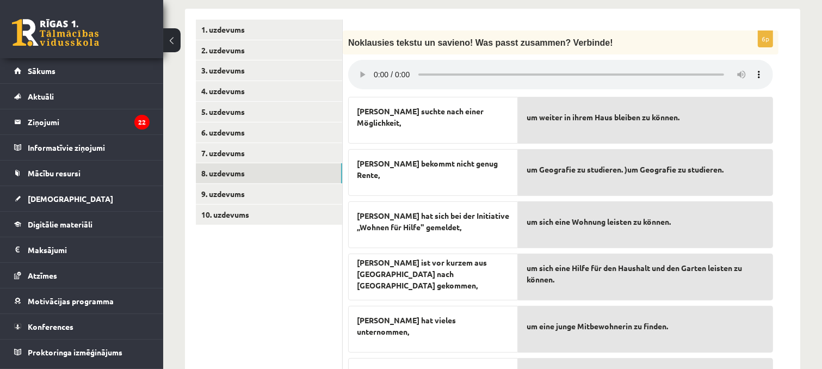
scroll to position [359, 0]
click at [309, 185] on link "9. uzdevums" at bounding box center [269, 194] width 146 height 20
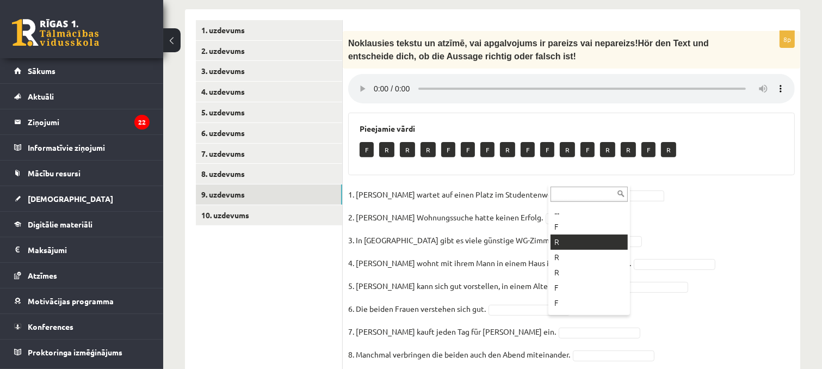
drag, startPoint x: 591, startPoint y: 234, endPoint x: 555, endPoint y: 231, distance: 36.6
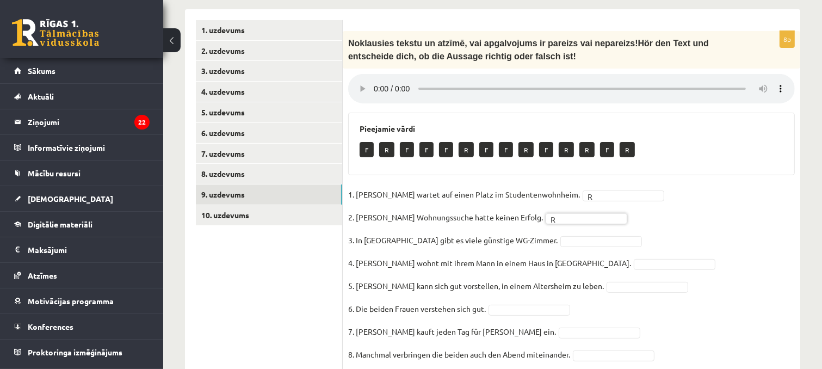
click at [534, 231] on fieldset "1. Simone wartet auf einen Platz im Studentenwohnheim. R * 2. Simones Wohnungss…" at bounding box center [571, 277] width 446 height 183
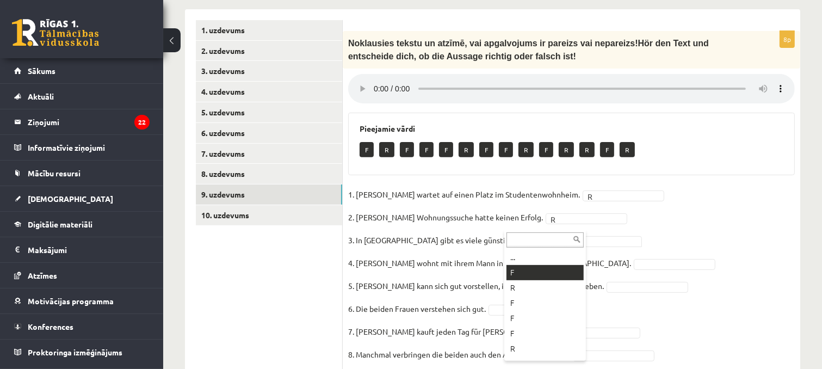
drag, startPoint x: 538, startPoint y: 269, endPoint x: 585, endPoint y: 271, distance: 46.8
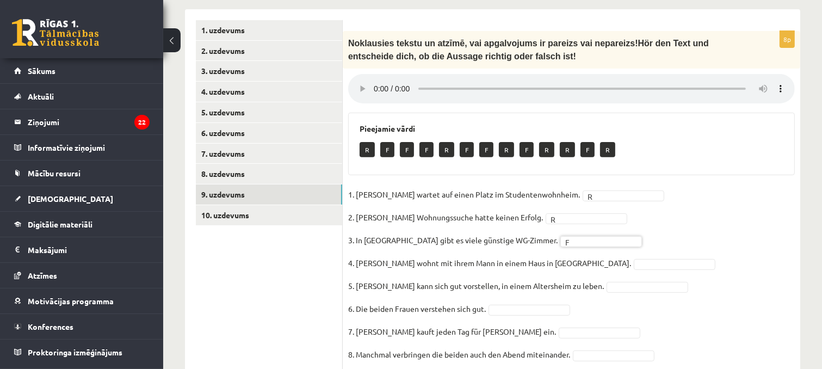
click at [606, 255] on fieldset "1. Simone wartet auf einen Platz im Studentenwohnheim. R * 2. Simones Wohnungss…" at bounding box center [571, 277] width 446 height 183
drag, startPoint x: 606, startPoint y: 279, endPoint x: 607, endPoint y: 272, distance: 7.1
click at [607, 276] on fieldset "1. Simone wartet auf einen Platz im Studentenwohnheim. R * 2. Simones Wohnungss…" at bounding box center [571, 277] width 446 height 183
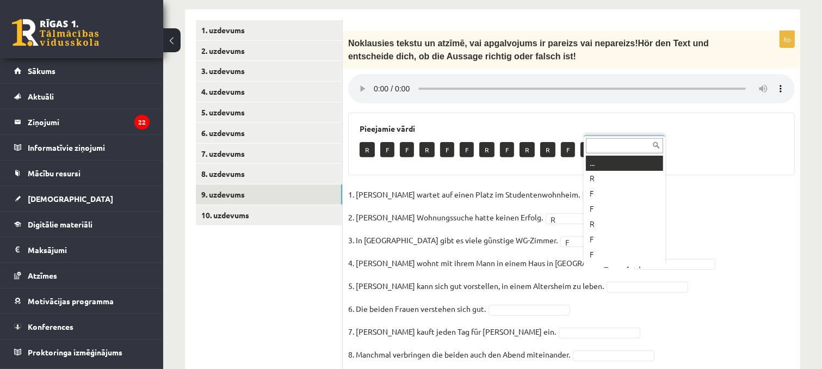
scroll to position [13, 0]
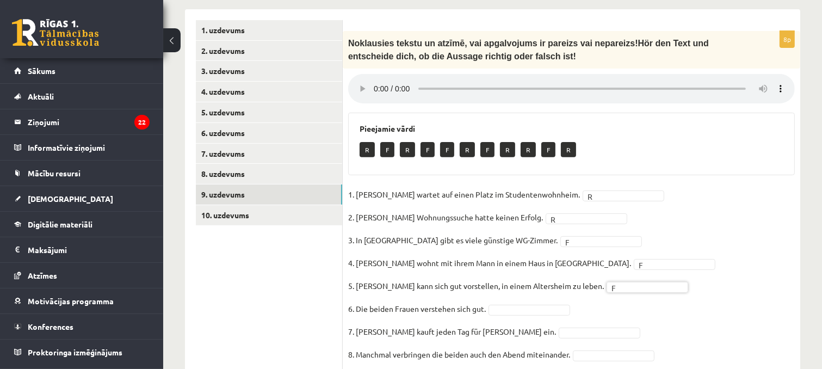
click at [544, 285] on fieldset "1. Simone wartet auf einen Platz im Studentenwohnheim. R * 2. Simones Wohnungss…" at bounding box center [571, 277] width 446 height 183
click at [540, 322] on fieldset "1. Simone wartet auf einen Platz im Studentenwohnheim. R * 2. Simones Wohnungss…" at bounding box center [571, 277] width 446 height 183
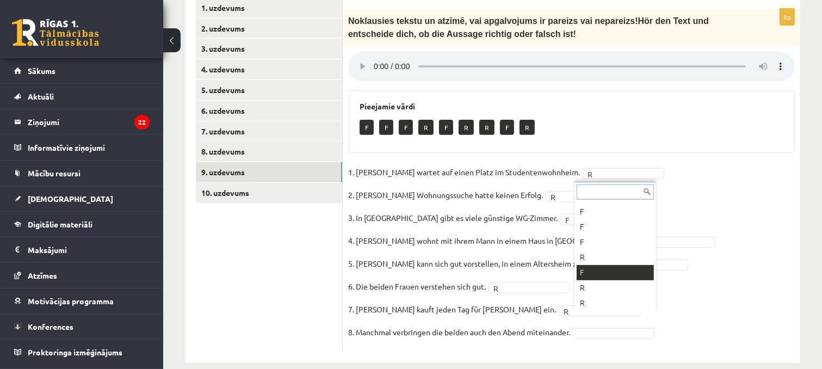
drag, startPoint x: 619, startPoint y: 272, endPoint x: 591, endPoint y: 264, distance: 30.0
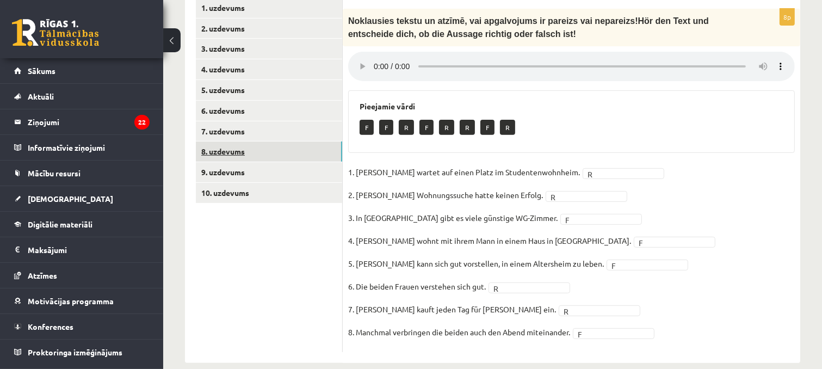
click at [239, 141] on link "8. uzdevums" at bounding box center [269, 151] width 146 height 20
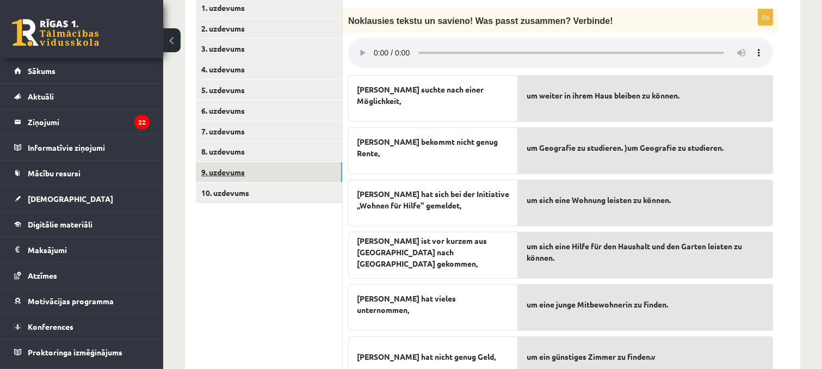
click at [248, 163] on link "9. uzdevums" at bounding box center [269, 172] width 146 height 20
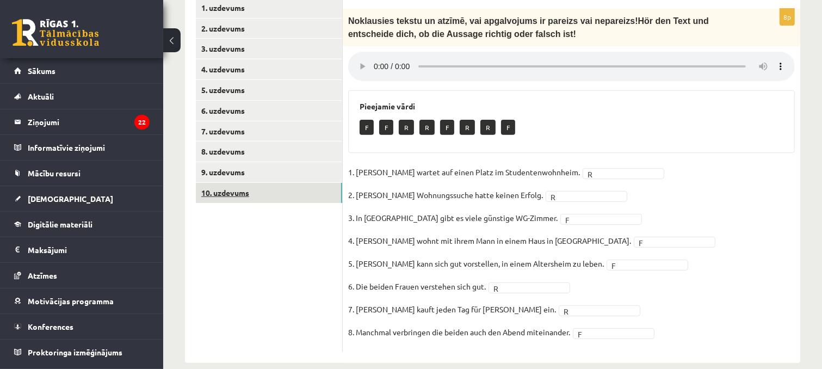
click at [251, 183] on link "10. uzdevums" at bounding box center [269, 193] width 146 height 20
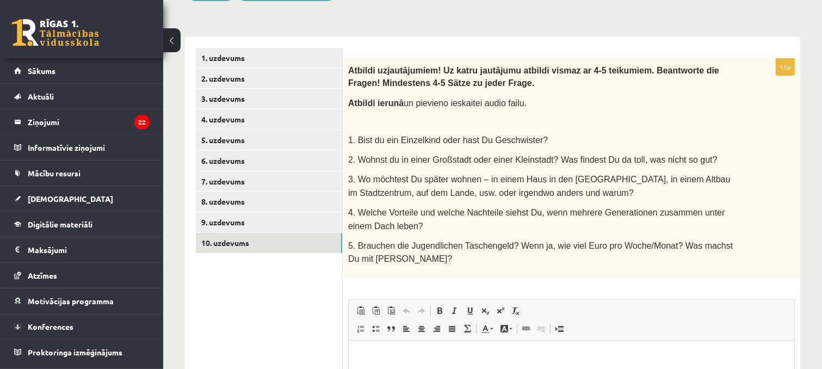
scroll to position [329, 0]
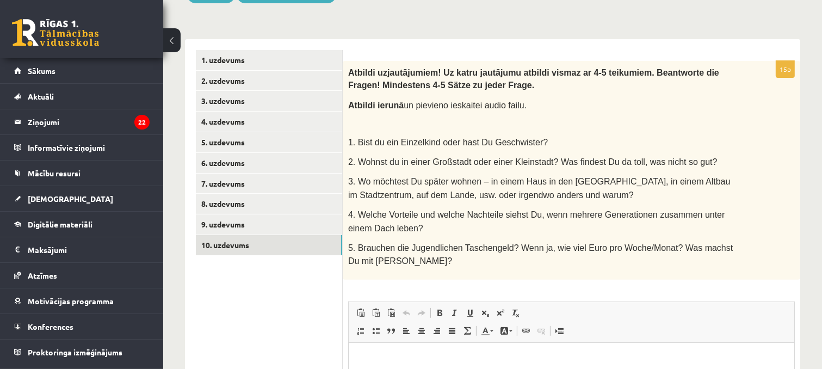
drag, startPoint x: 349, startPoint y: 58, endPoint x: 426, endPoint y: 244, distance: 201.9
click at [426, 244] on div "Atbildi uz jautājumiem! Uz katru jautājumu atbildi vismaz ar 4-5 teikumiem. Bea…" at bounding box center [571, 170] width 457 height 219
copy div "Atbildi uz jautājumiem! Uz katru jautājumu atbildi vismaz ar 4-5 teikumiem. Bea…"
click at [401, 354] on p "Bagātinātā teksta redaktors, wiswyg-editor-user-answer-47433802971940" at bounding box center [571, 358] width 424 height 11
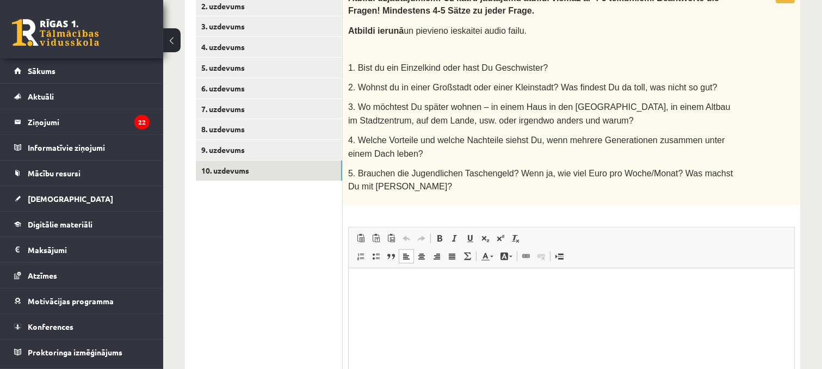
scroll to position [411, 0]
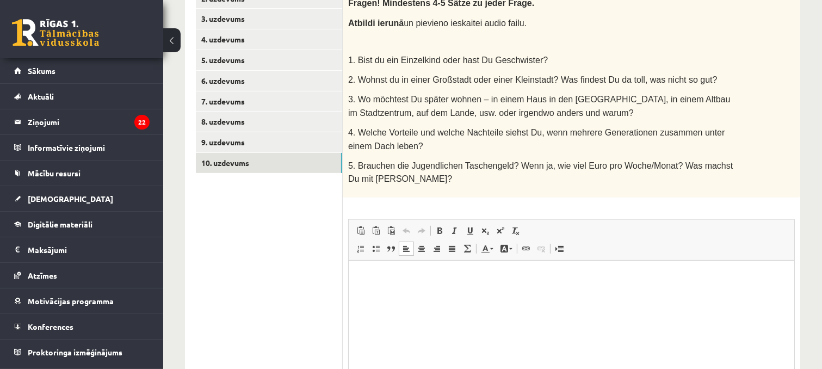
drag, startPoint x: 551, startPoint y: 147, endPoint x: 547, endPoint y: 144, distance: 5.8
click at [550, 159] on p "5. Brauchen die Jugendlichen Taschengeld? Wenn ja, wie viel Euro pro Woche/Mona…" at bounding box center [544, 172] width 392 height 27
click at [547, 161] on span "5. Brauchen die Jugendlichen Taschengeld? Wenn ja, wie viel Euro pro Woche/Mona…" at bounding box center [540, 172] width 384 height 22
click at [357, 281] on html at bounding box center [570, 276] width 445 height 33
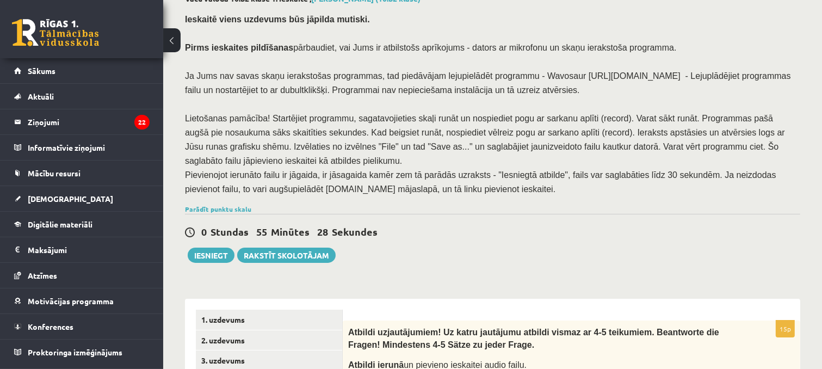
scroll to position [72, 0]
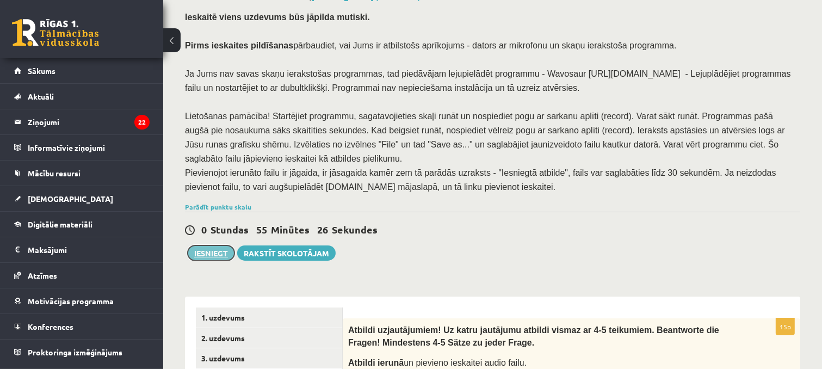
click at [220, 245] on button "Iesniegt" at bounding box center [211, 252] width 47 height 15
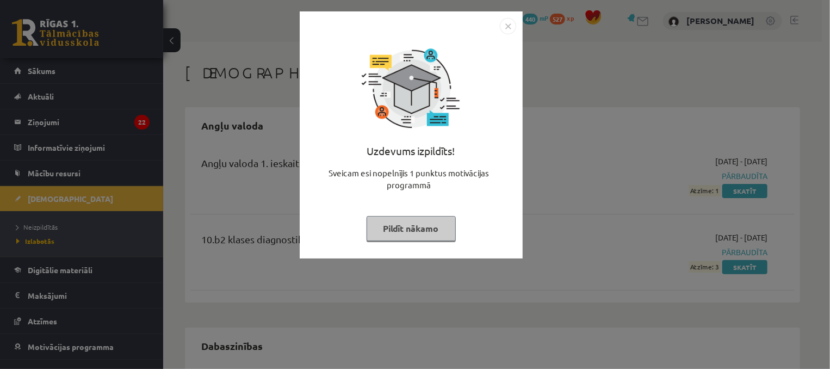
click at [505, 22] on img "Close" at bounding box center [508, 26] width 16 height 16
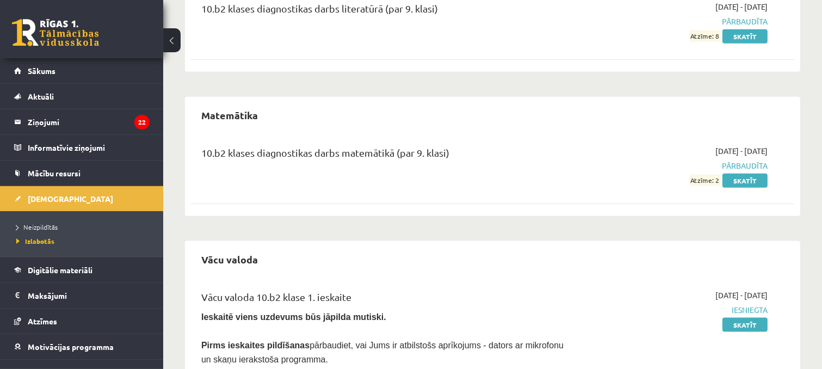
scroll to position [1299, 0]
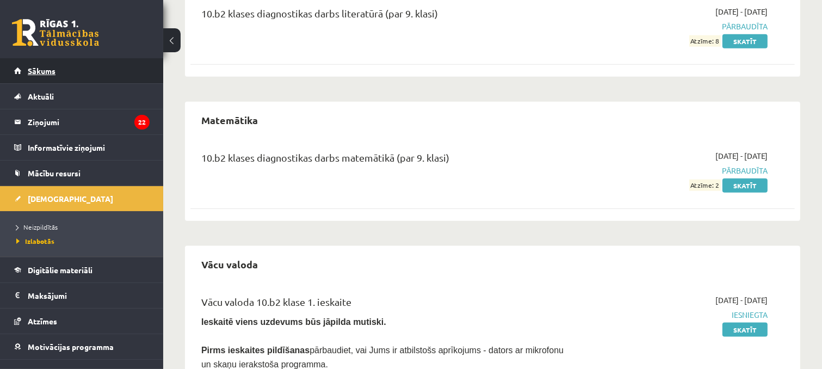
click at [32, 75] on span "Sākums" at bounding box center [42, 71] width 28 height 10
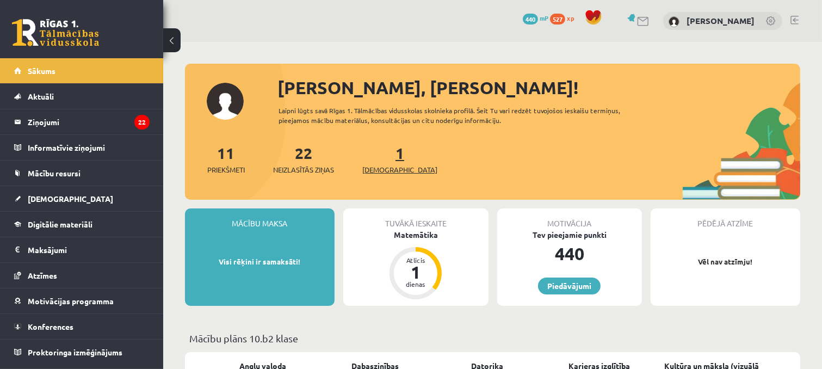
click at [389, 169] on span "[DEMOGRAPHIC_DATA]" at bounding box center [399, 169] width 75 height 11
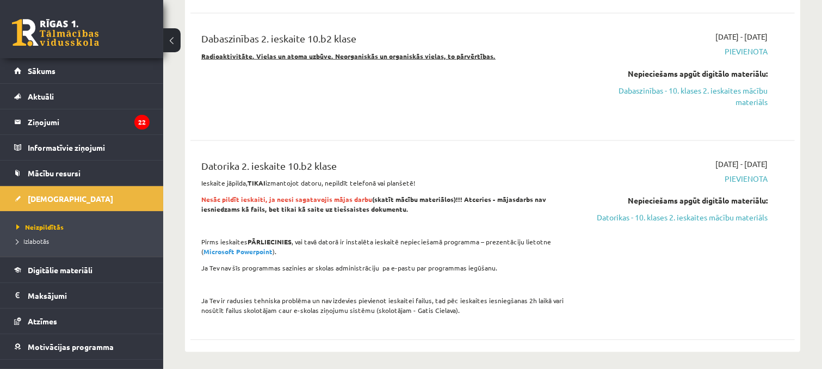
scroll to position [1880, 0]
